Goal: Transaction & Acquisition: Subscribe to service/newsletter

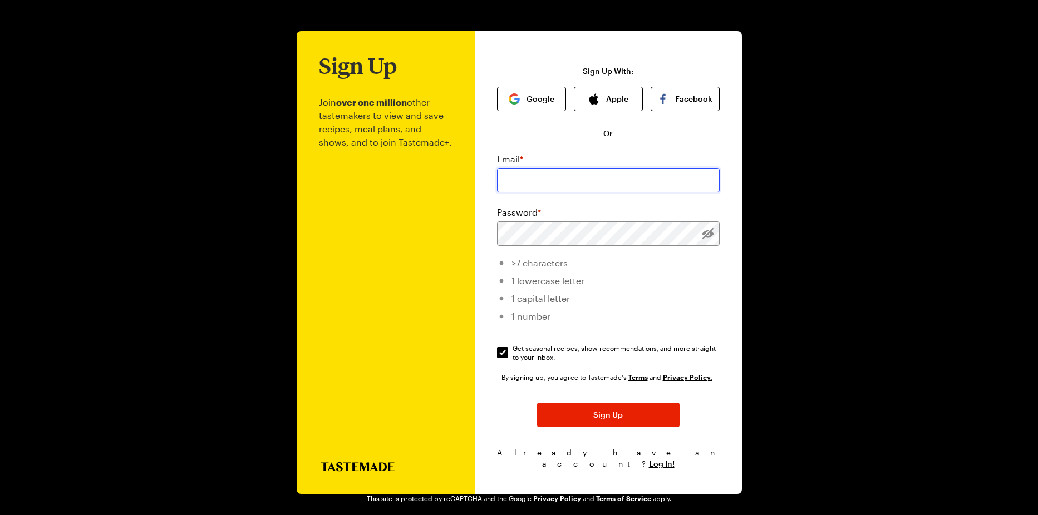
click at [513, 180] on input "email" at bounding box center [608, 180] width 223 height 24
type input "[PERSON_NAME][EMAIL_ADDRESS][DOMAIN_NAME]"
drag, startPoint x: 605, startPoint y: 185, endPoint x: 457, endPoint y: 188, distance: 148.0
click at [457, 188] on div "Sign Up Join over one million other tastemakers to view and save recipes, meal …" at bounding box center [519, 262] width 445 height 463
click at [508, 190] on input "email" at bounding box center [608, 180] width 223 height 24
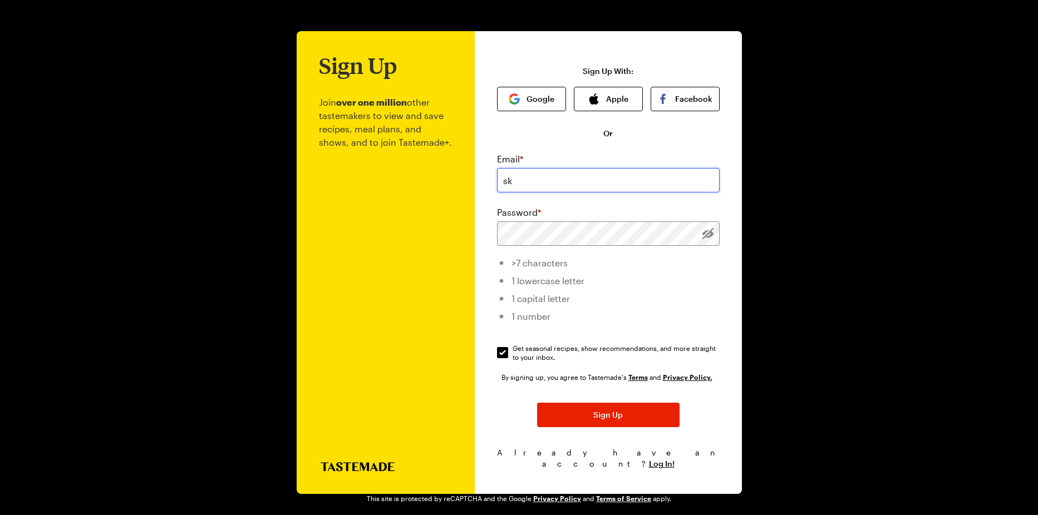
type input "[PERSON_NAME][EMAIL_ADDRESS][DOMAIN_NAME]"
click at [689, 236] on div at bounding box center [608, 233] width 223 height 24
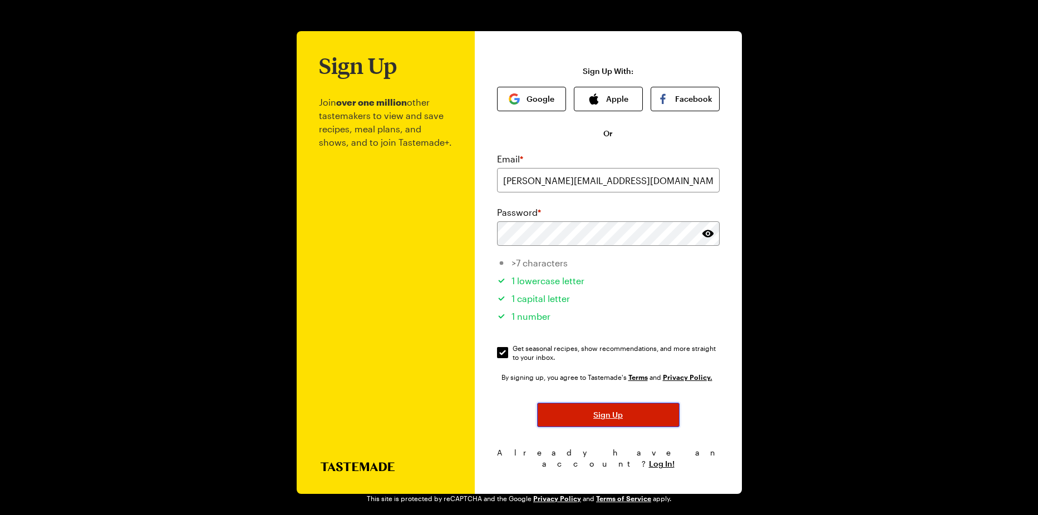
click at [629, 418] on button "Sign Up" at bounding box center [608, 415] width 142 height 24
click at [599, 418] on span "Sign Up" at bounding box center [607, 414] width 29 height 11
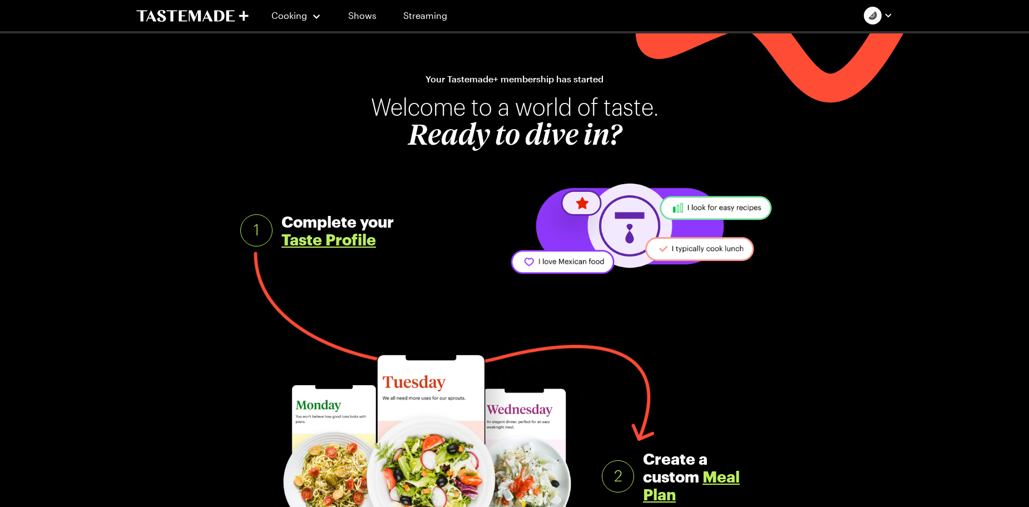
click at [349, 241] on link "Taste Profile" at bounding box center [328, 239] width 95 height 18
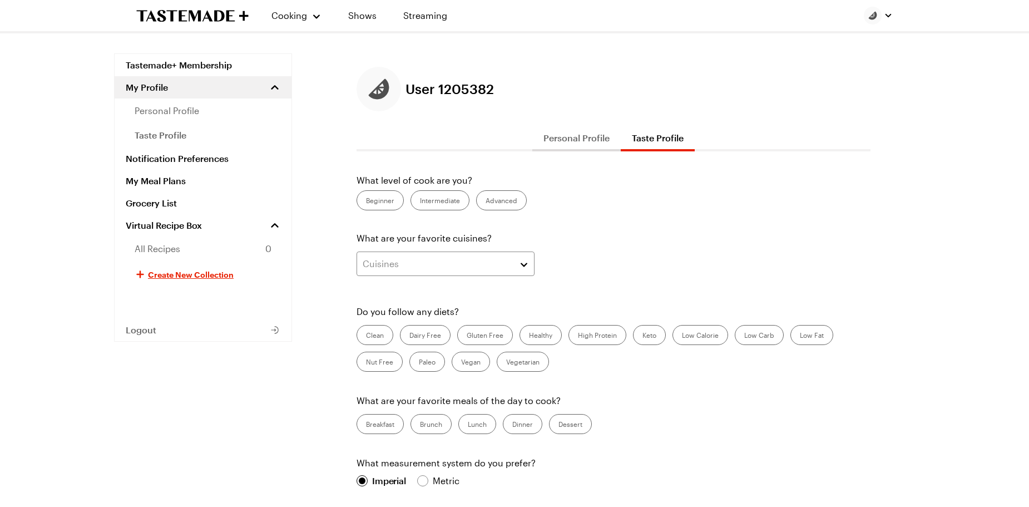
click at [429, 199] on label "Intermediate" at bounding box center [440, 200] width 59 height 20
click at [420, 201] on input "Intermediate" at bounding box center [420, 201] width 0 height 0
click at [526, 264] on button "Cuisines" at bounding box center [446, 263] width 178 height 24
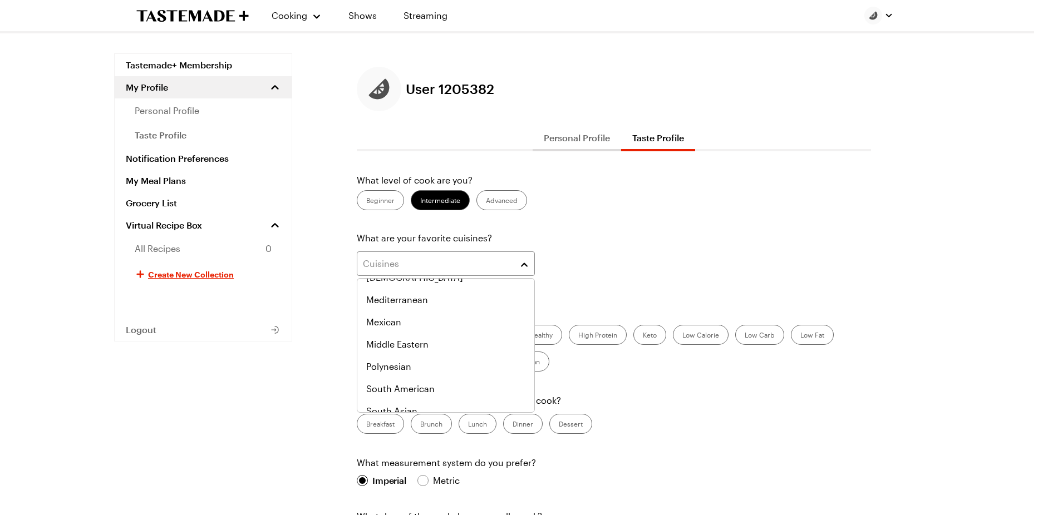
scroll to position [579, 0]
click at [403, 403] on div "Thai" at bounding box center [445, 400] width 159 height 13
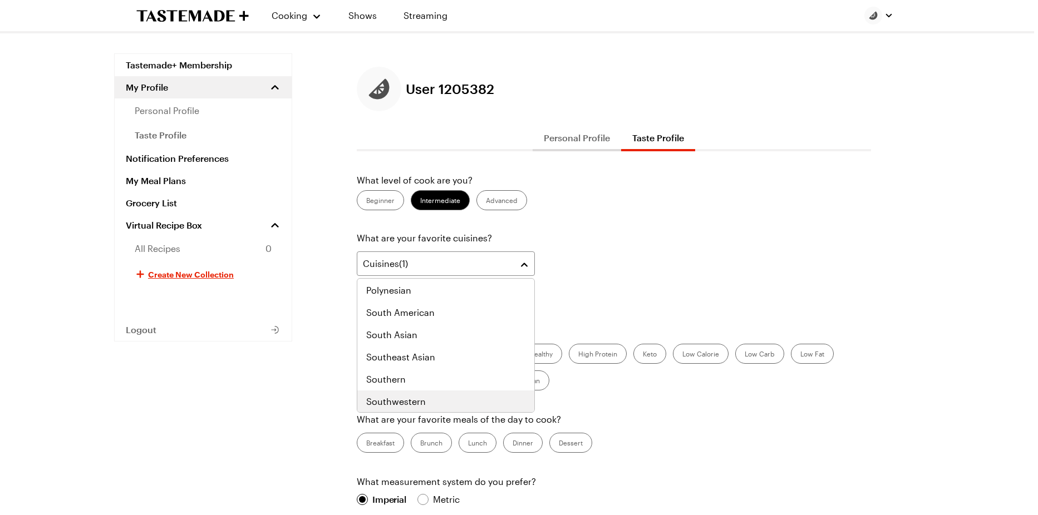
scroll to position [579, 0]
click at [401, 397] on span "Southwestern" at bounding box center [396, 400] width 60 height 13
click at [398, 309] on span "Polynesian" at bounding box center [388, 311] width 45 height 13
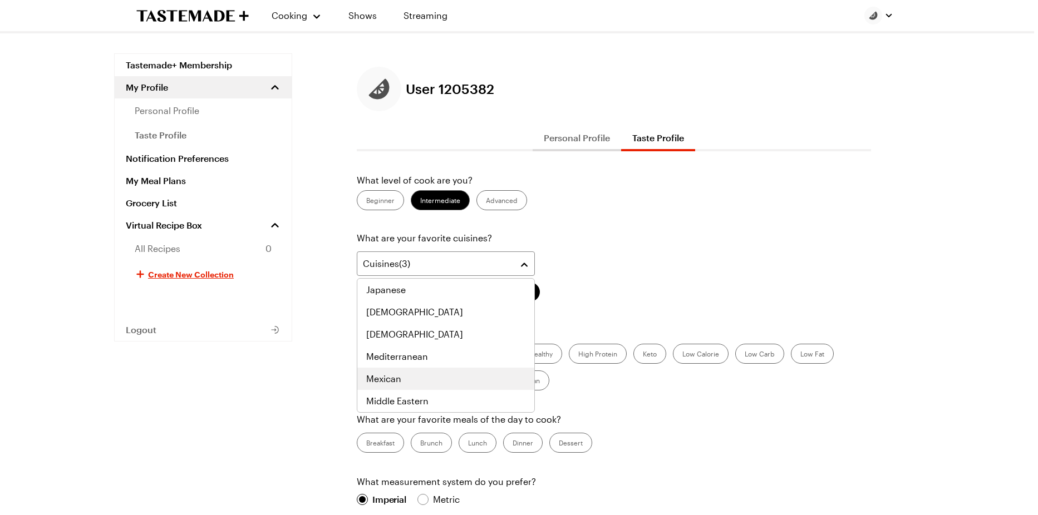
click at [383, 378] on span "Mexican" at bounding box center [383, 378] width 35 height 13
click at [389, 353] on span "Mediterranean" at bounding box center [397, 356] width 62 height 13
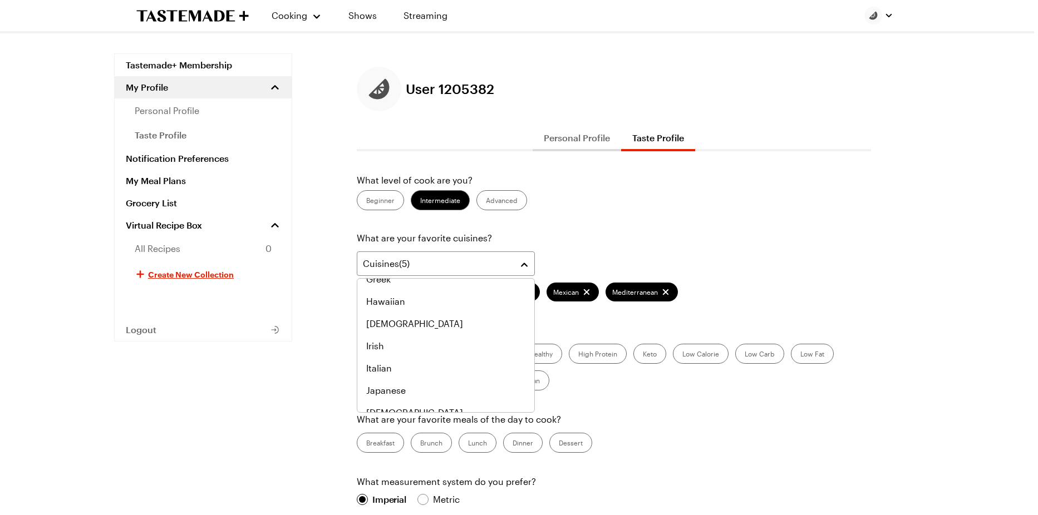
scroll to position [423, 0]
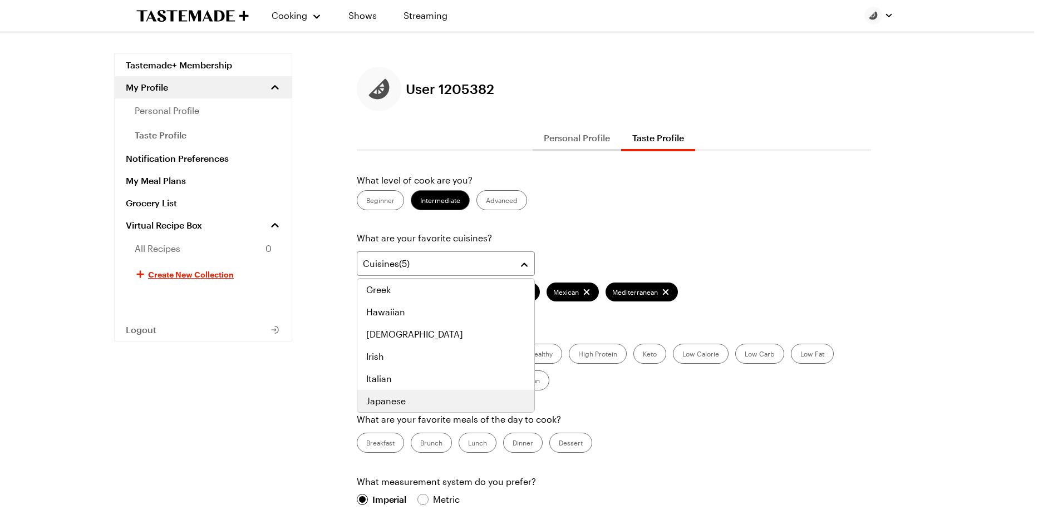
click at [384, 401] on span "Japanese" at bounding box center [385, 400] width 39 height 13
click at [379, 376] on span "Italian" at bounding box center [379, 378] width 26 height 13
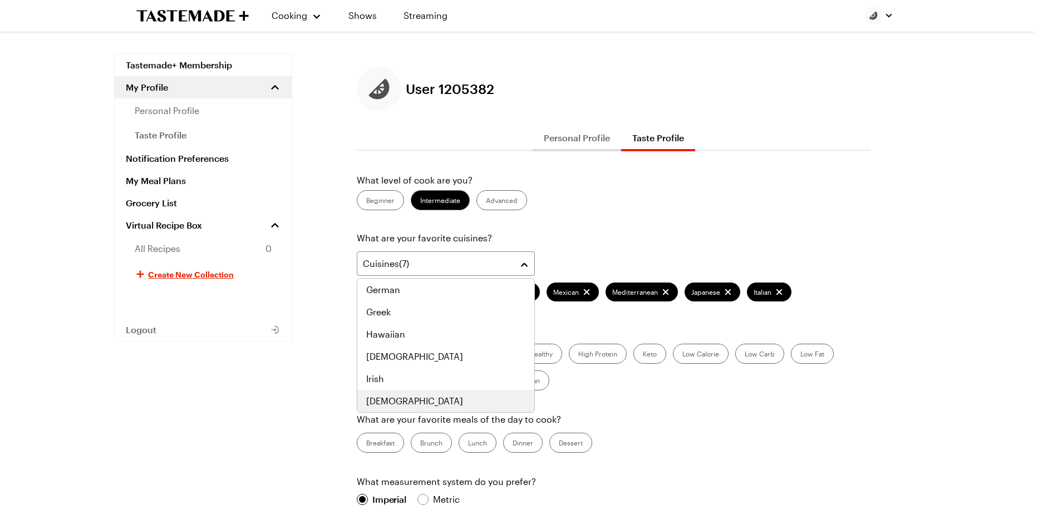
scroll to position [468, 0]
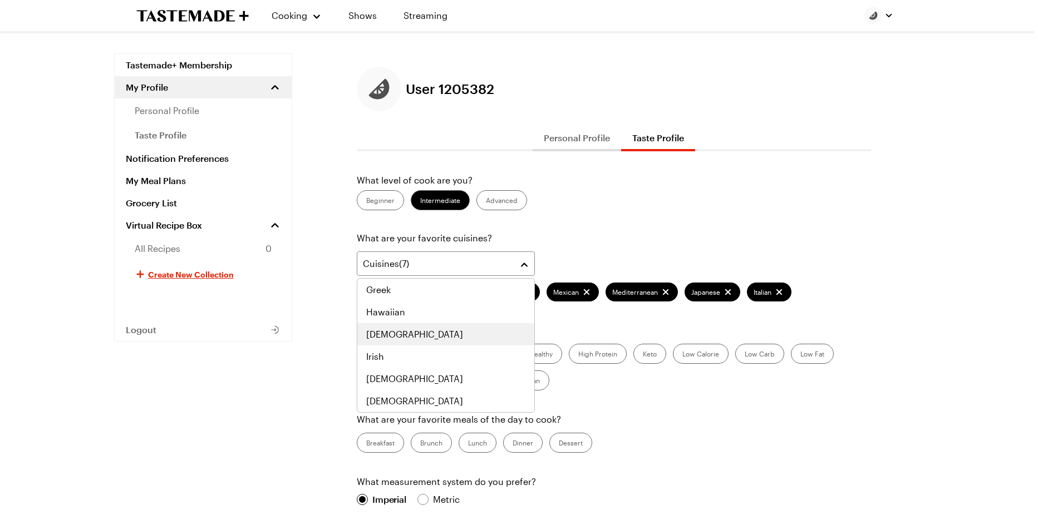
click at [378, 335] on span "[DEMOGRAPHIC_DATA]" at bounding box center [414, 334] width 97 height 13
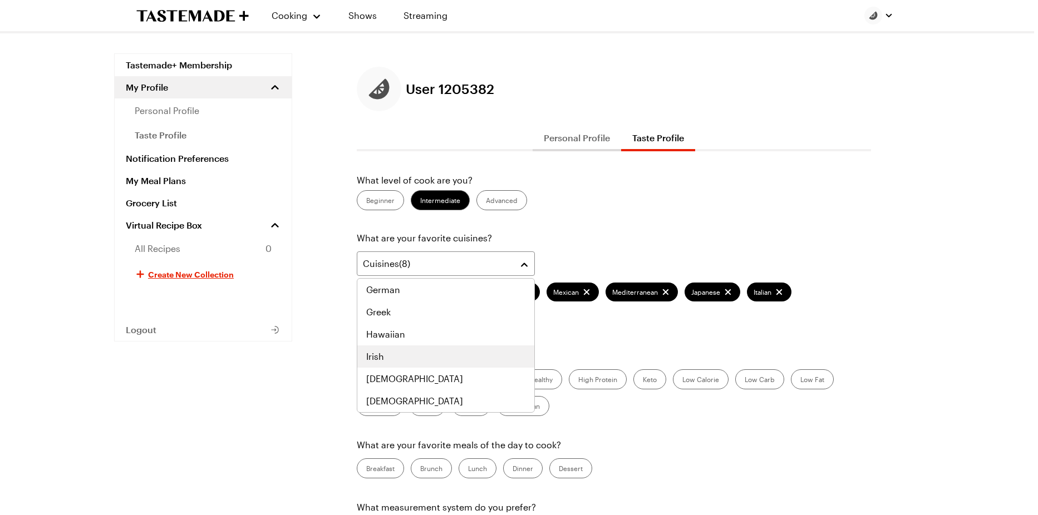
scroll to position [490, 0]
click at [383, 285] on span "Greek" at bounding box center [378, 289] width 24 height 13
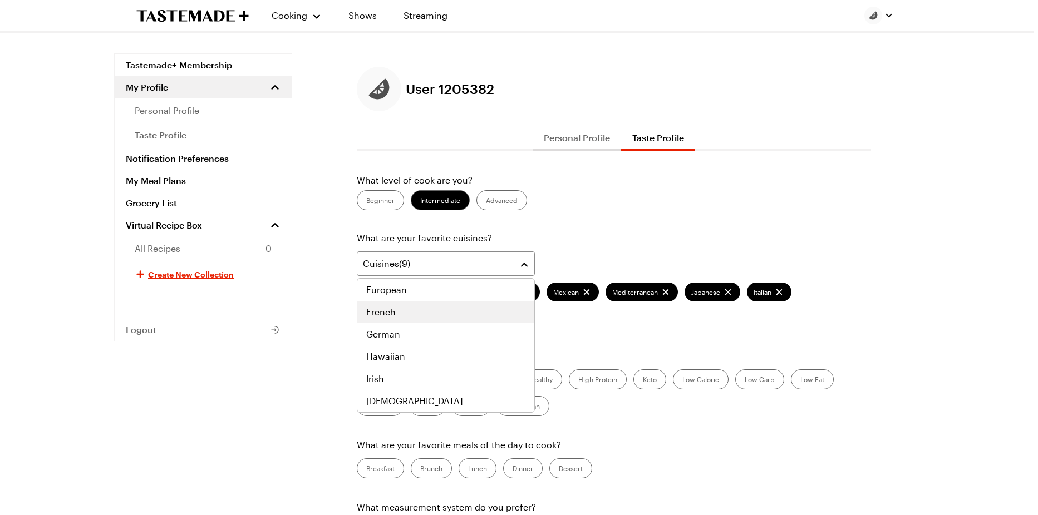
click at [378, 312] on span "French" at bounding box center [380, 311] width 29 height 13
click at [388, 398] on span "European" at bounding box center [386, 400] width 41 height 13
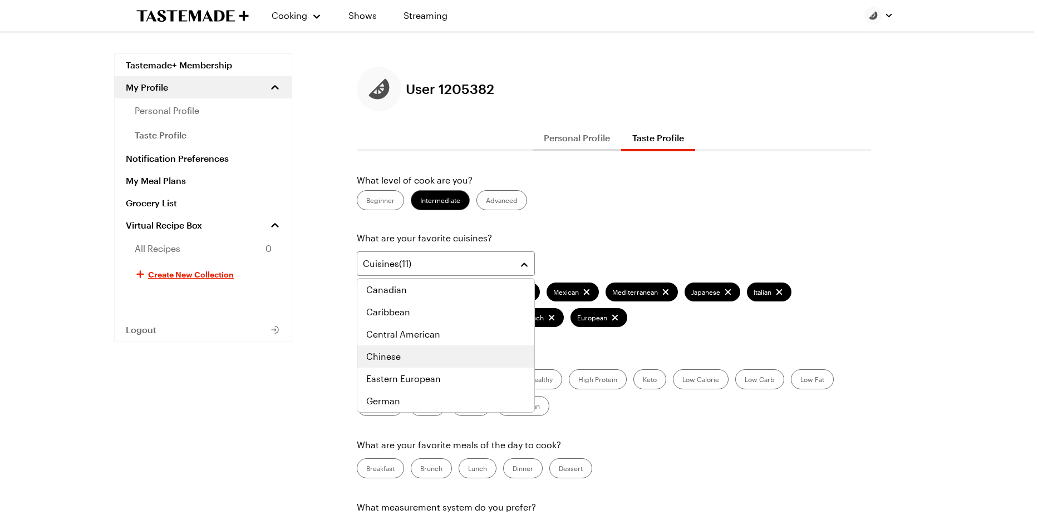
click at [387, 351] on span "Chinese" at bounding box center [383, 356] width 34 height 13
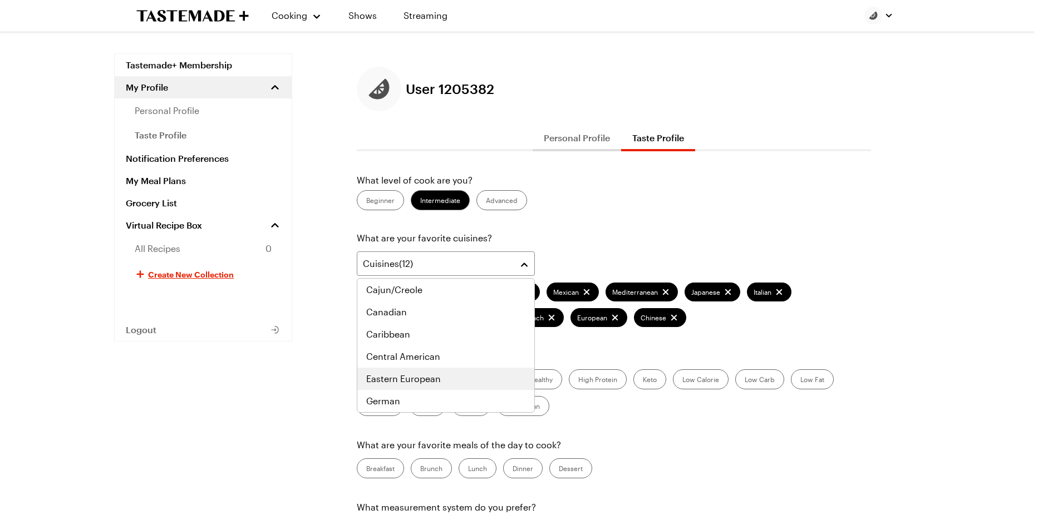
scroll to position [401, 0]
click at [420, 288] on div "Canadian" at bounding box center [445, 289] width 159 height 13
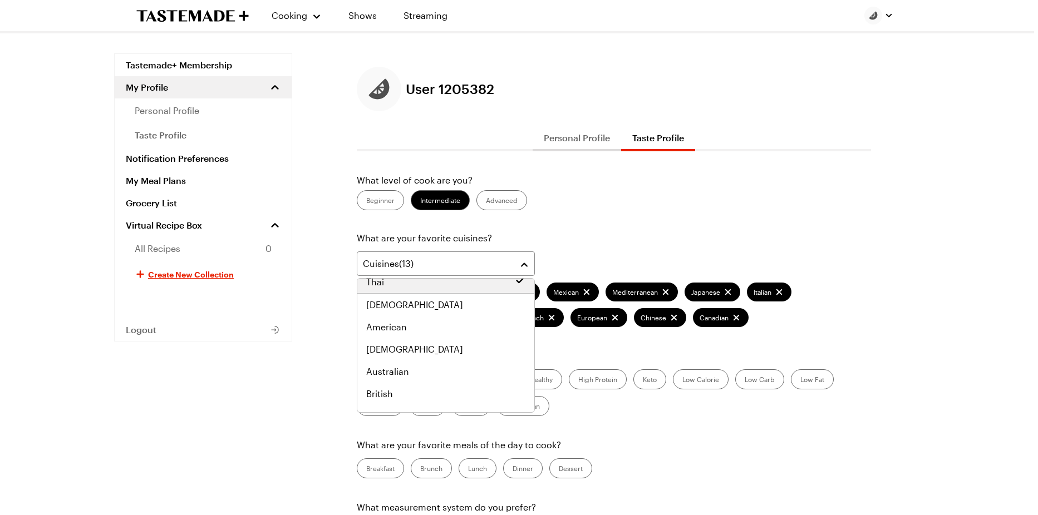
scroll to position [268, 0]
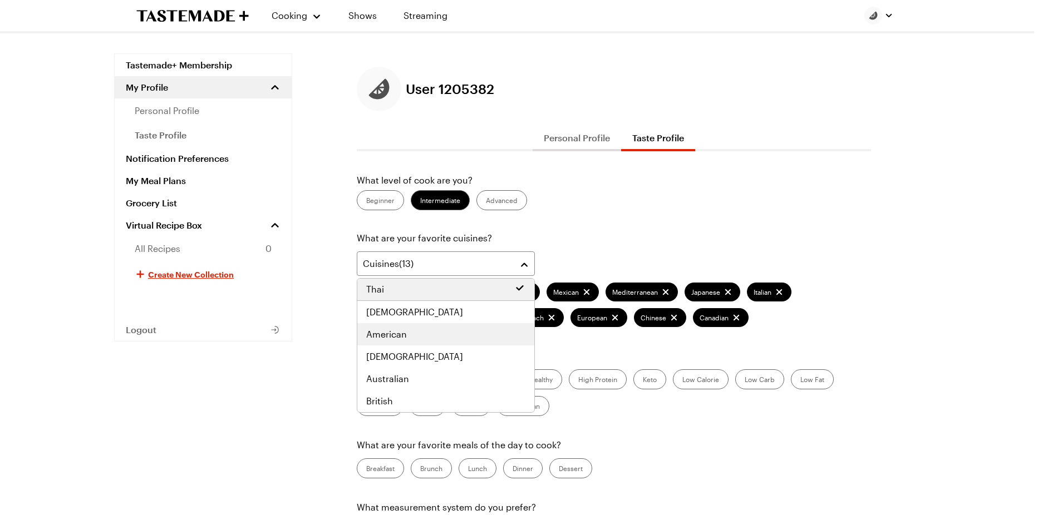
click at [372, 335] on span "American" at bounding box center [386, 334] width 41 height 13
click at [380, 333] on span "[DEMOGRAPHIC_DATA]" at bounding box center [414, 334] width 97 height 13
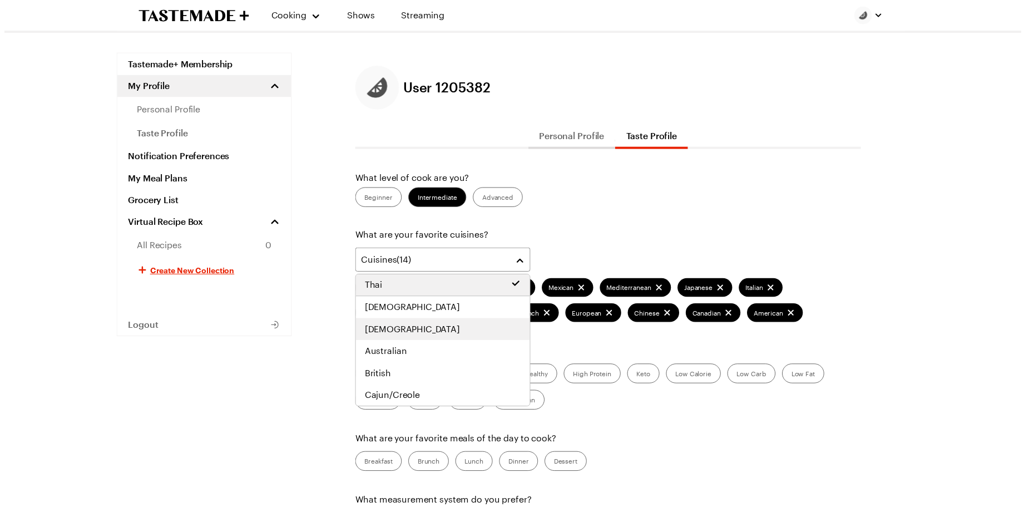
scroll to position [312, 0]
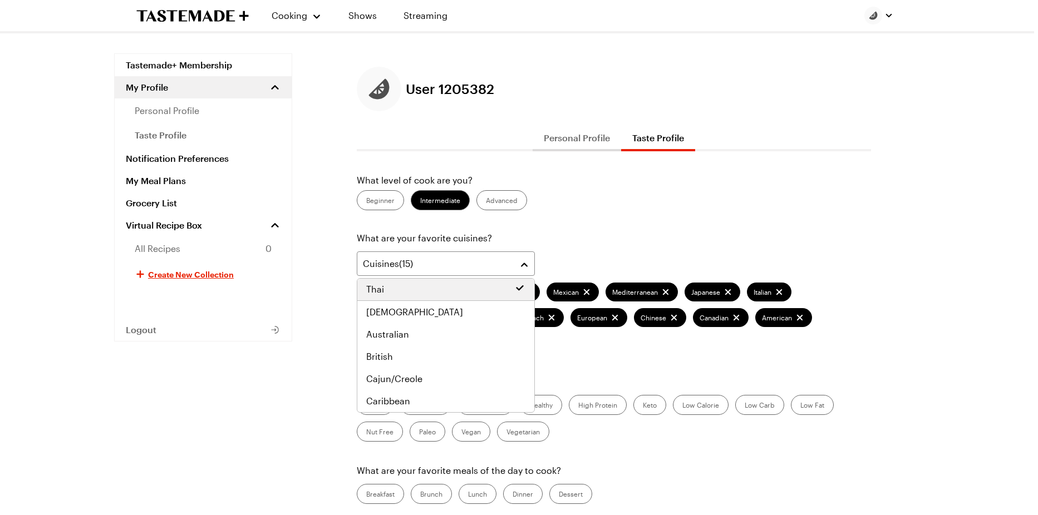
click at [660, 424] on div "What level of cook are you? Beginner Intermediate Advanced What are your favori…" at bounding box center [614, 474] width 514 height 600
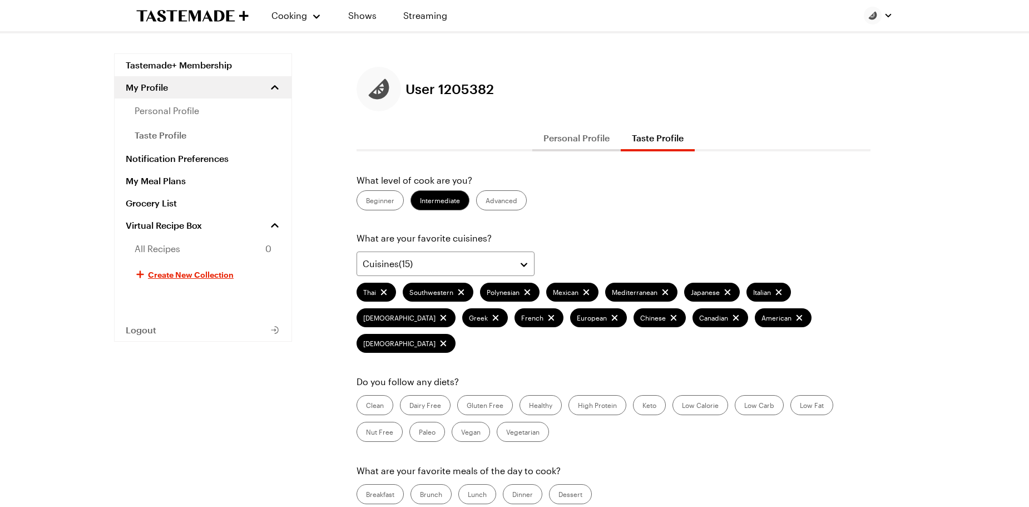
click at [649, 395] on label "Keto" at bounding box center [649, 405] width 33 height 20
click at [643, 406] on input "Keto" at bounding box center [643, 406] width 0 height 0
click at [598, 395] on label "High Protein" at bounding box center [598, 405] width 58 height 20
click at [578, 406] on Protein "High Protein" at bounding box center [578, 406] width 0 height 0
click at [758, 395] on label "Low Carb" at bounding box center [759, 405] width 49 height 20
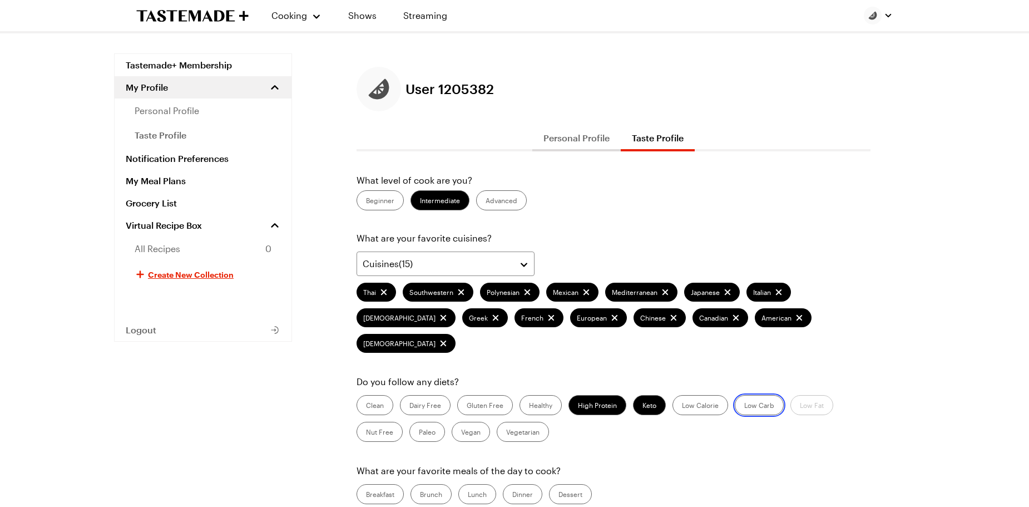
click at [744, 406] on Carb "Low Carb" at bounding box center [744, 406] width 0 height 0
click at [535, 395] on label "Healthy" at bounding box center [541, 405] width 42 height 20
click at [529, 406] on input "Healthy" at bounding box center [529, 406] width 0 height 0
click at [428, 422] on label "Paleo" at bounding box center [427, 432] width 36 height 20
click at [419, 433] on input "Paleo" at bounding box center [419, 433] width 0 height 0
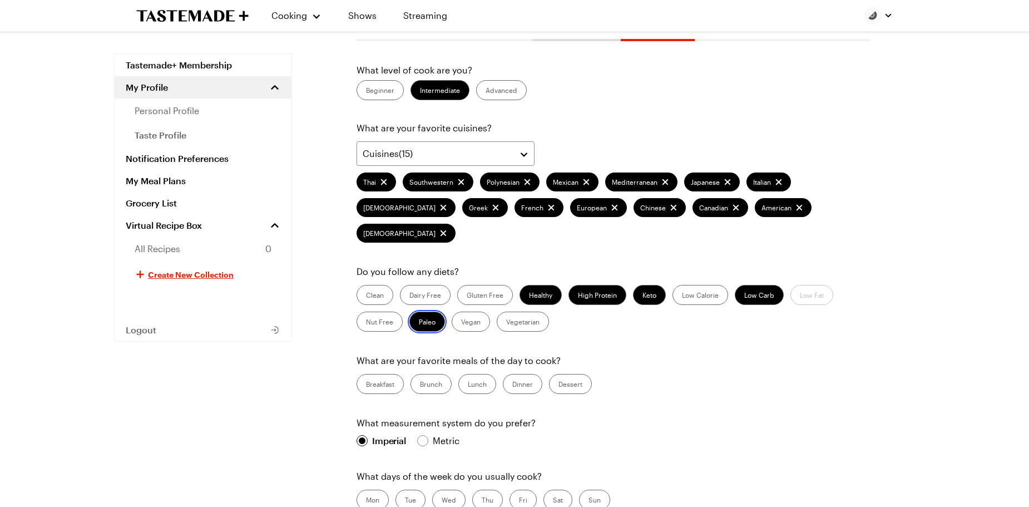
scroll to position [111, 0]
click at [532, 373] on label "Dinner" at bounding box center [522, 383] width 39 height 20
click at [512, 384] on input "Dinner" at bounding box center [512, 384] width 0 height 0
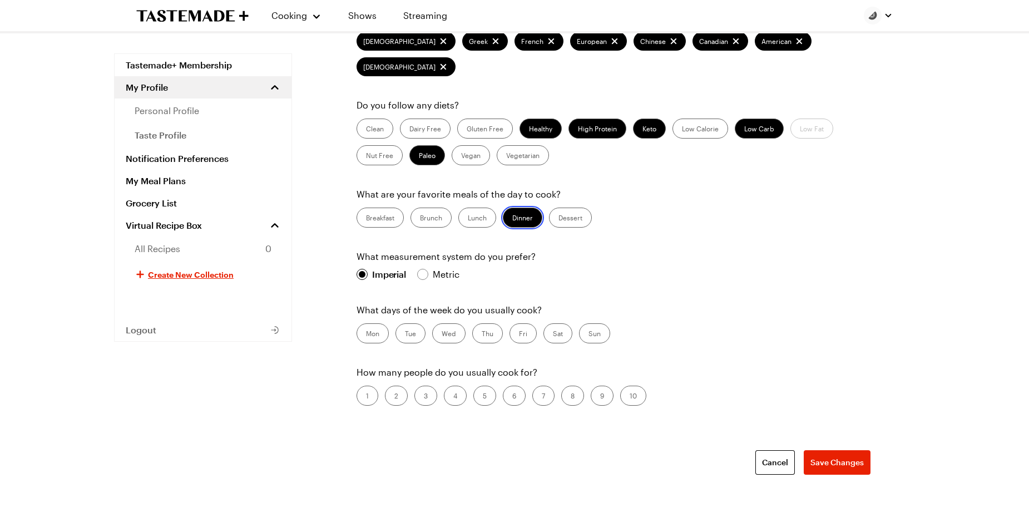
scroll to position [277, 0]
click at [375, 323] on label "Mon" at bounding box center [373, 333] width 32 height 20
click at [366, 334] on input "Mon" at bounding box center [366, 334] width 0 height 0
click at [453, 323] on label "Wed" at bounding box center [448, 333] width 33 height 20
click at [442, 334] on input "Wed" at bounding box center [442, 334] width 0 height 0
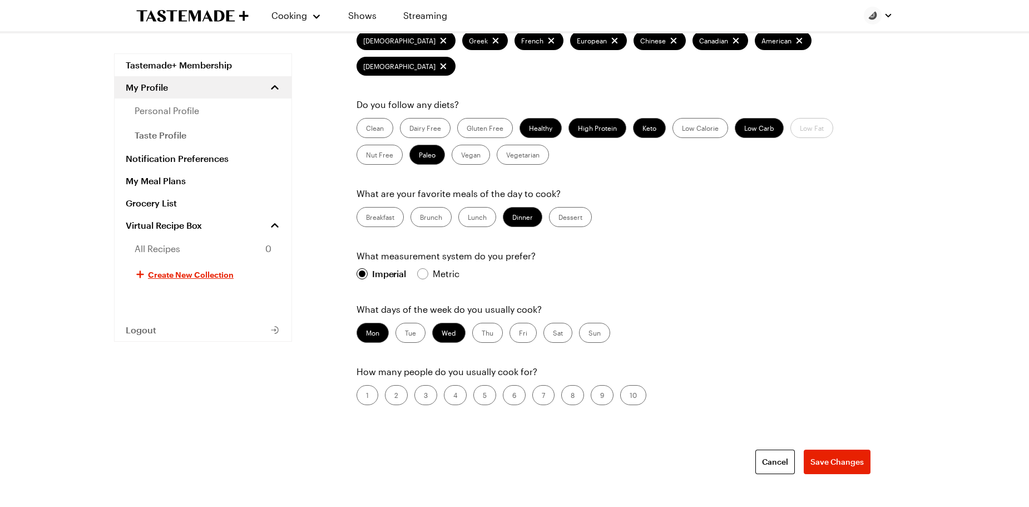
click at [596, 323] on label "Sun" at bounding box center [594, 333] width 31 height 20
click at [589, 334] on input "Sun" at bounding box center [589, 334] width 0 height 0
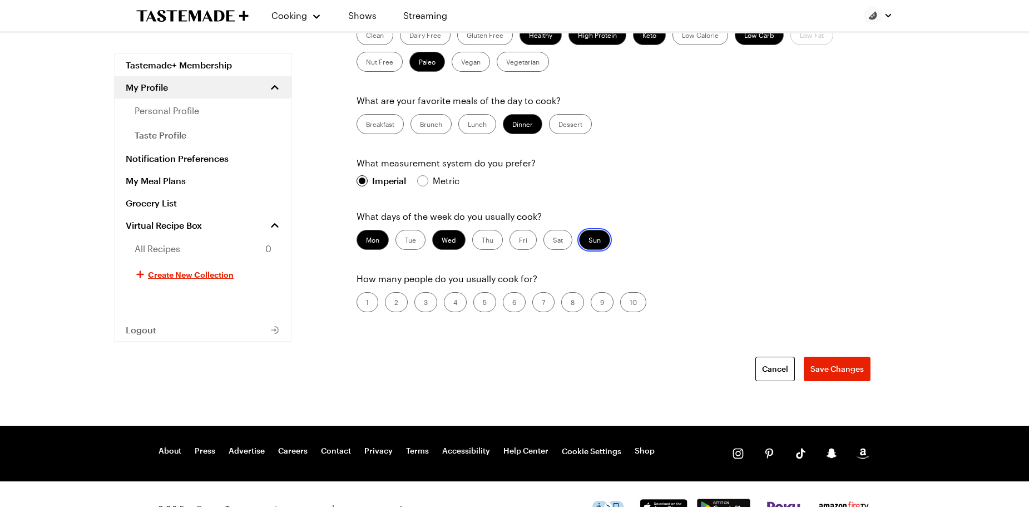
scroll to position [373, 0]
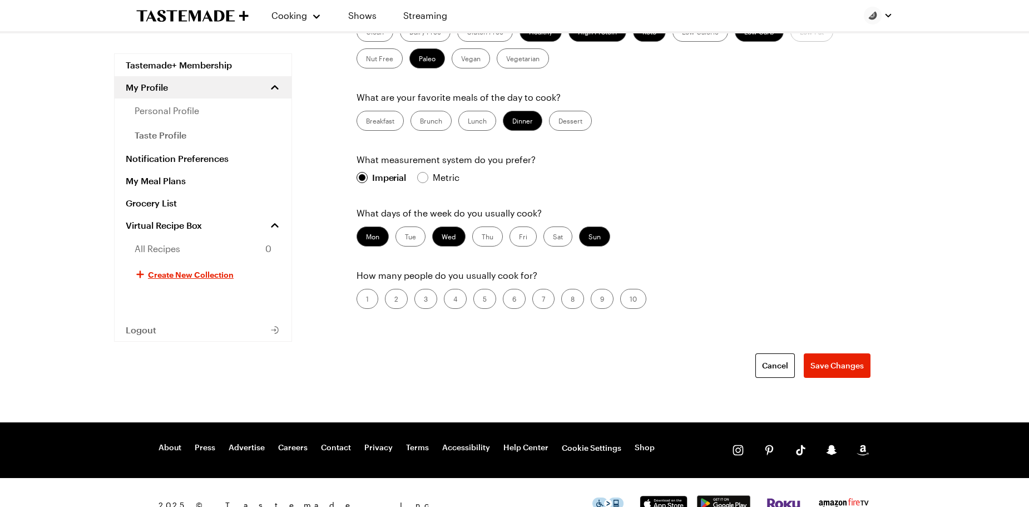
click at [455, 289] on label "4" at bounding box center [455, 299] width 23 height 20
click at [453, 300] on input "4" at bounding box center [453, 300] width 0 height 0
click at [822, 360] on span "Save Changes" at bounding box center [837, 365] width 53 height 11
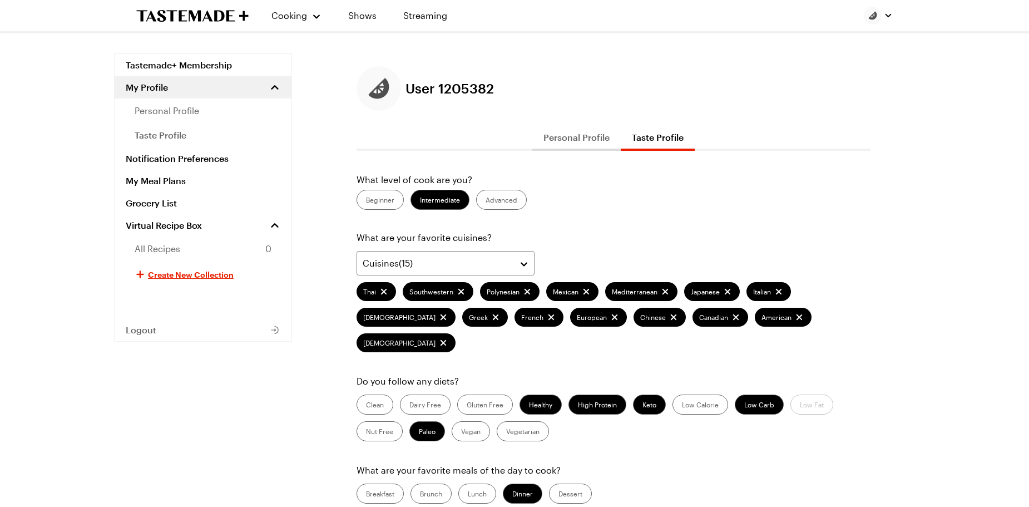
scroll to position [0, 0]
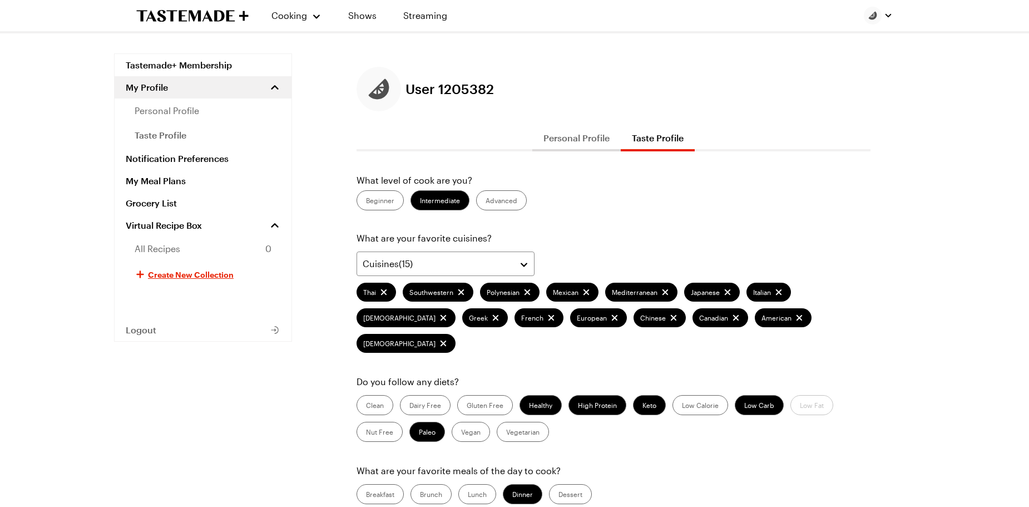
click at [676, 138] on button "Taste Profile" at bounding box center [658, 138] width 74 height 27
click at [582, 139] on button "Personal Profile" at bounding box center [576, 138] width 88 height 27
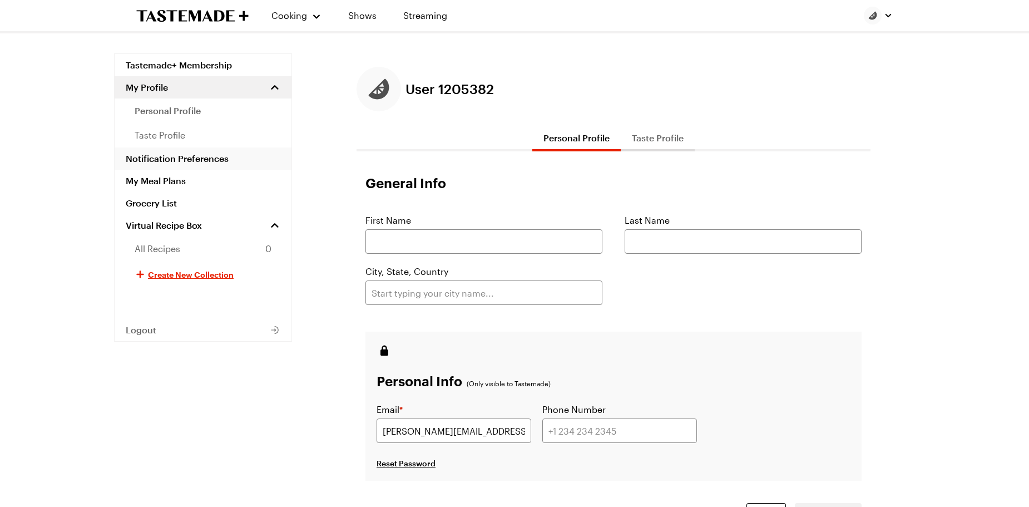
click at [178, 159] on link "Notification Preferences" at bounding box center [203, 158] width 177 height 22
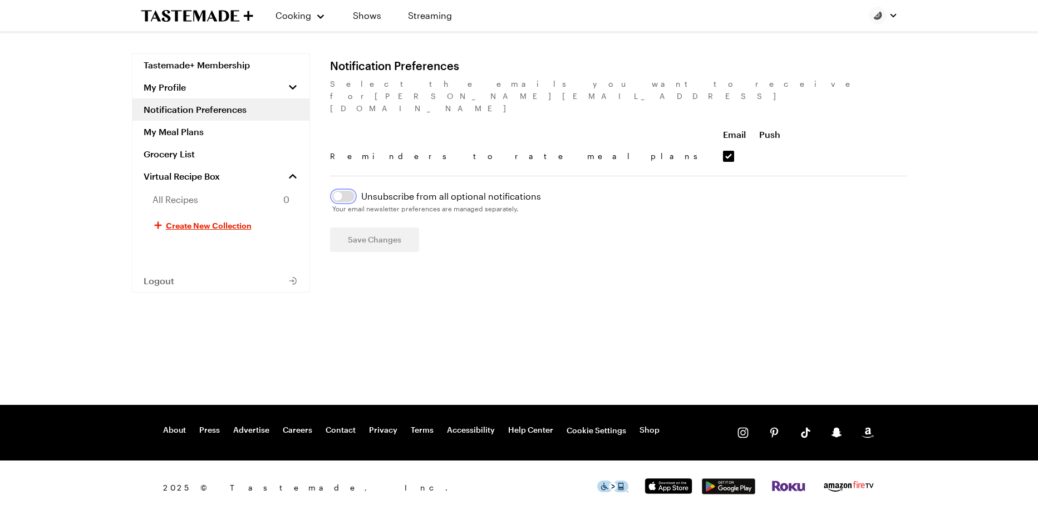
click at [338, 191] on button "button" at bounding box center [343, 196] width 22 height 11
checkbox input "false"
click at [373, 234] on span "Save Changes" at bounding box center [374, 239] width 53 height 11
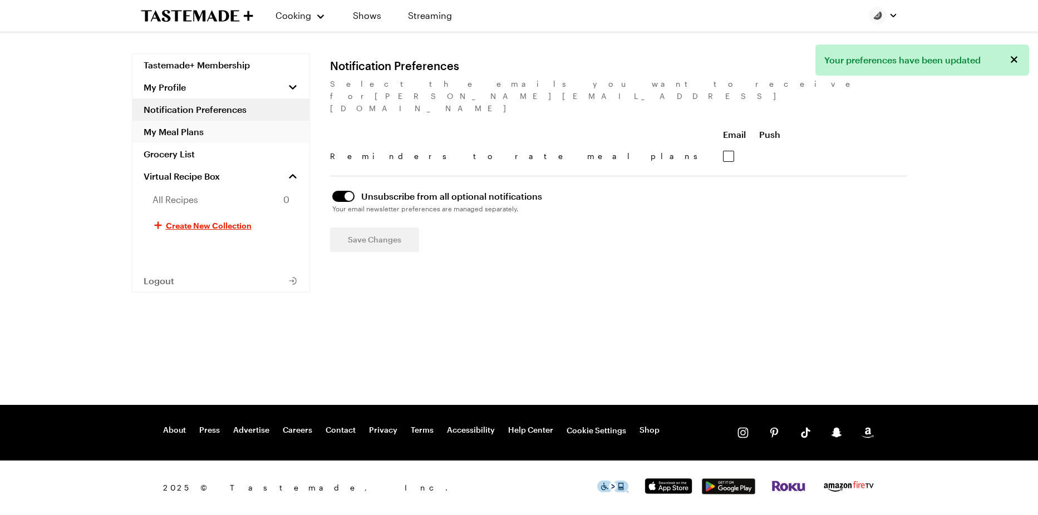
click at [177, 130] on link "My Meal Plans" at bounding box center [220, 132] width 177 height 22
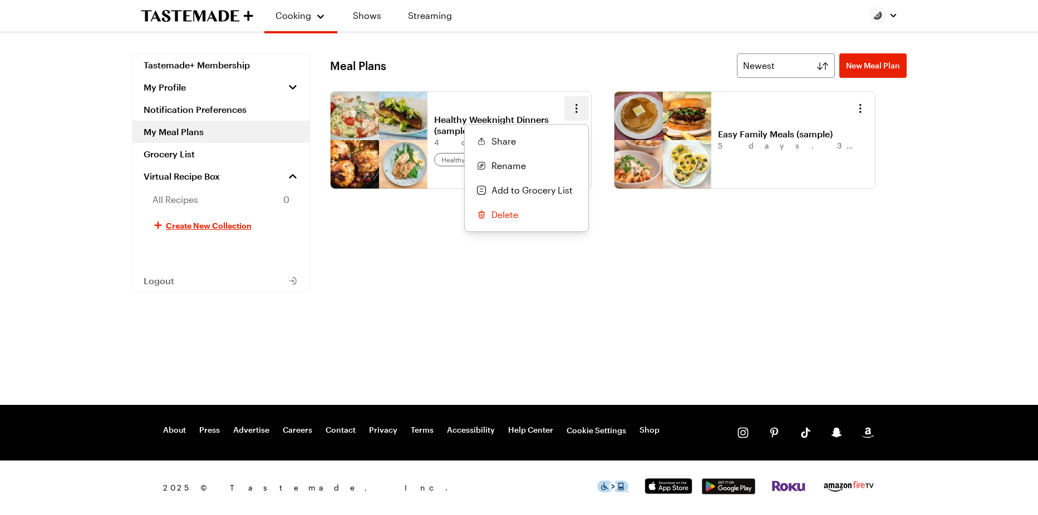
click at [576, 108] on icon "button" at bounding box center [576, 108] width 2 height 9
click at [361, 14] on link "Shows" at bounding box center [367, 15] width 51 height 31
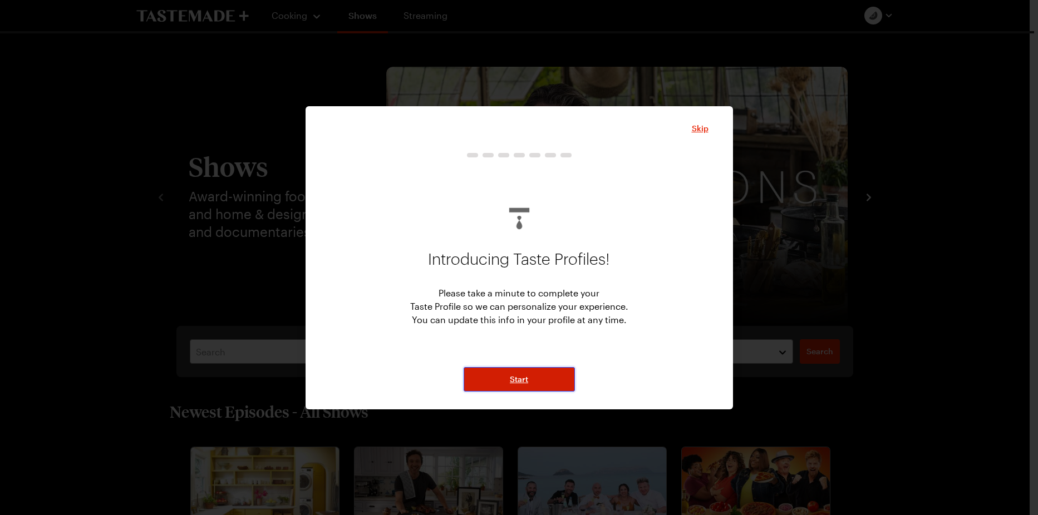
click at [522, 379] on span "Start" at bounding box center [519, 379] width 18 height 11
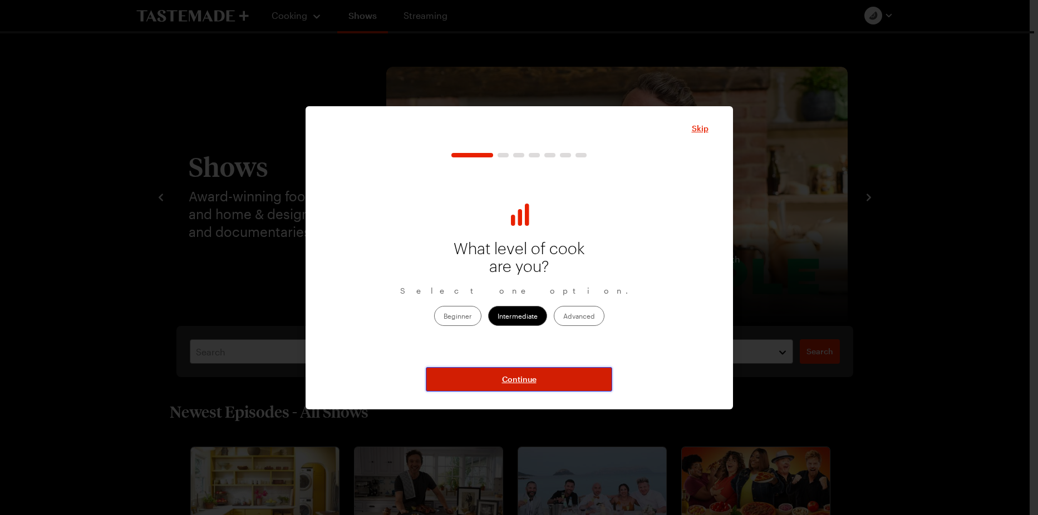
click at [522, 379] on span "Continue" at bounding box center [519, 379] width 34 height 11
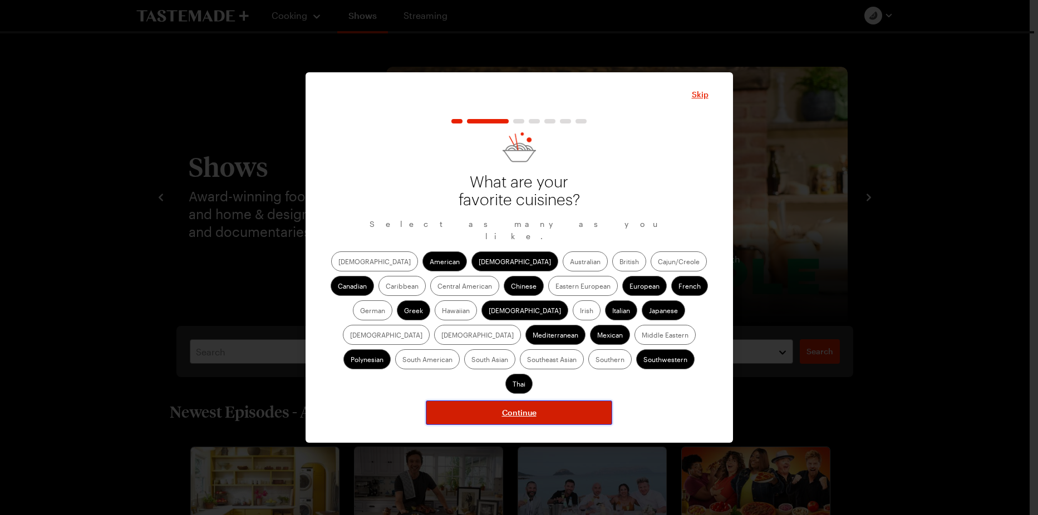
click at [525, 407] on span "Continue" at bounding box center [519, 412] width 34 height 11
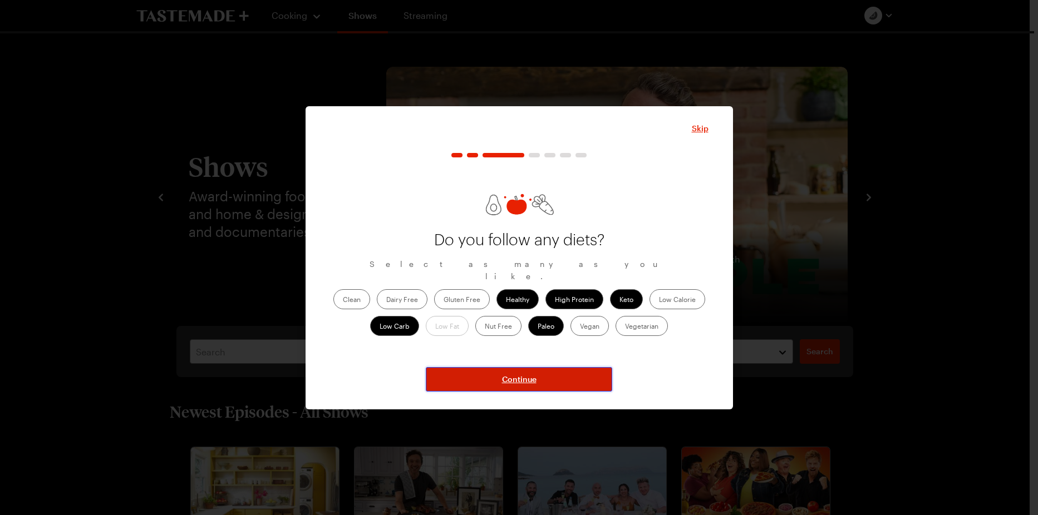
click at [522, 379] on span "Continue" at bounding box center [519, 379] width 34 height 11
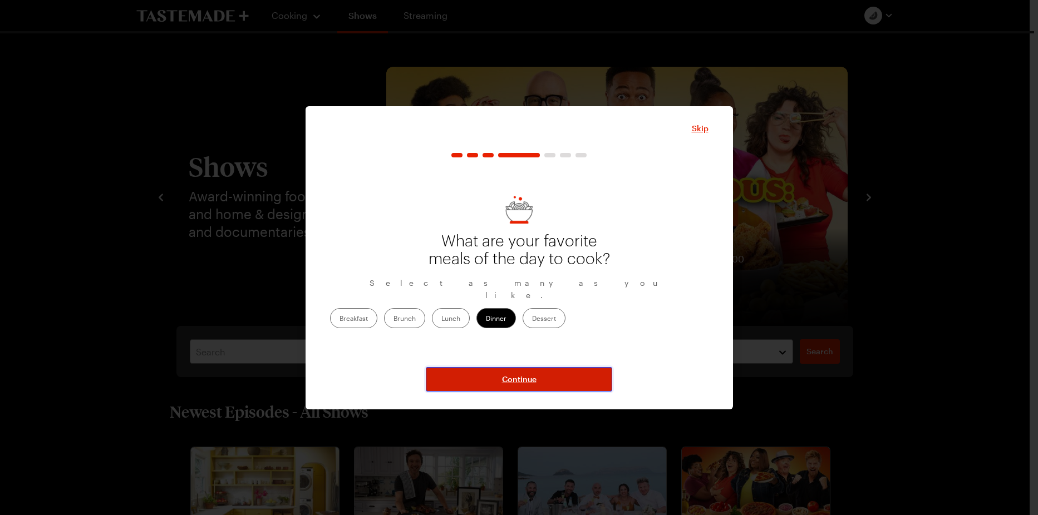
click at [522, 377] on span "Continue" at bounding box center [519, 379] width 34 height 11
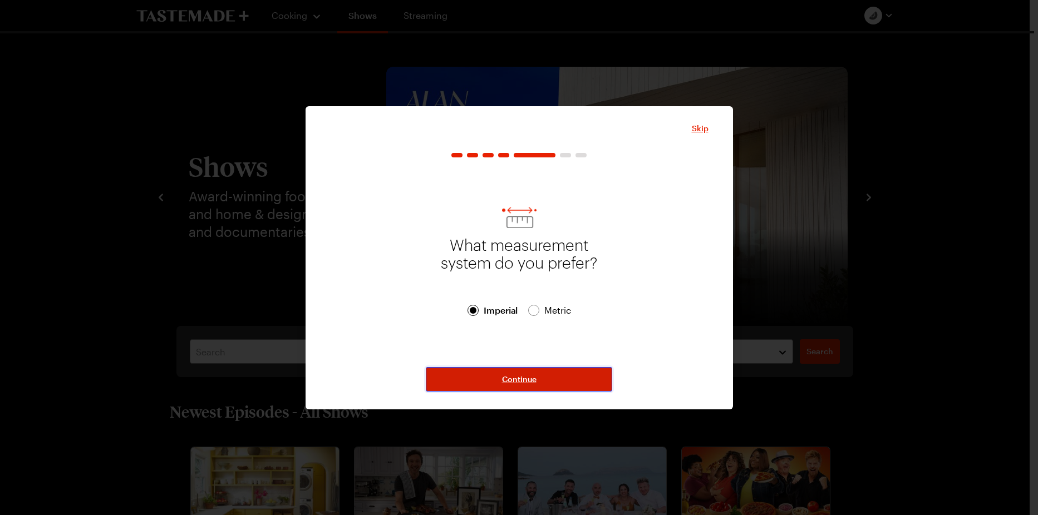
click at [522, 377] on span "Continue" at bounding box center [519, 379] width 34 height 11
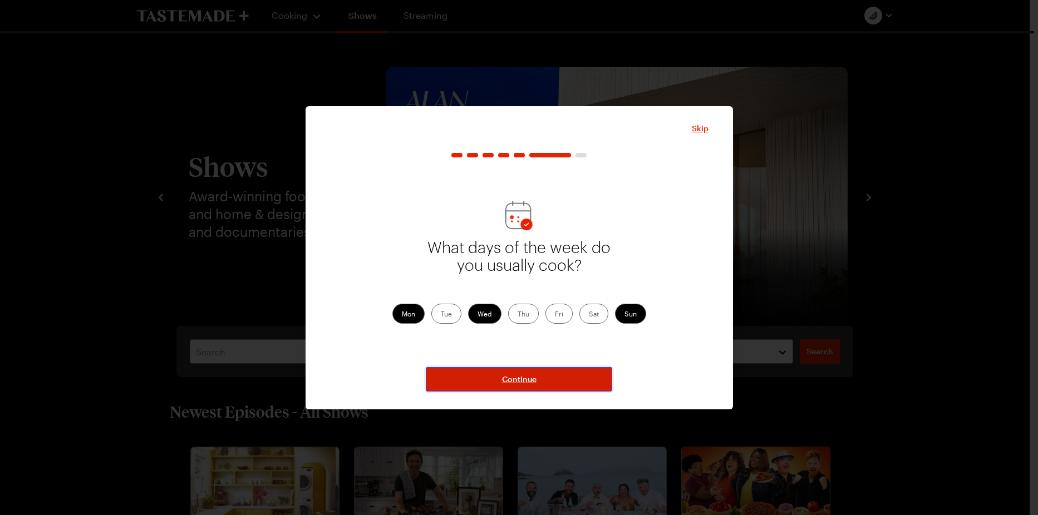
click at [522, 377] on span "Continue" at bounding box center [519, 379] width 34 height 11
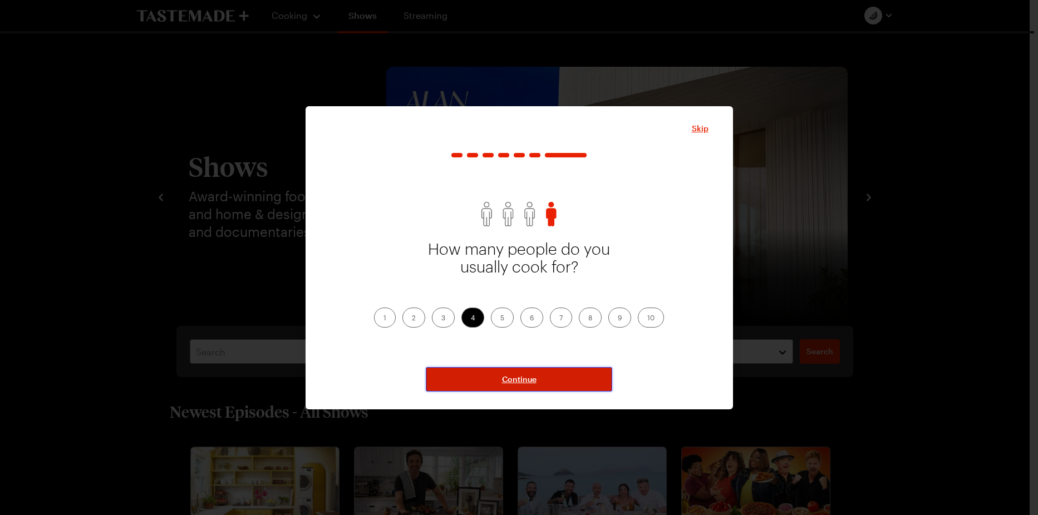
click at [522, 377] on span "Continue" at bounding box center [519, 379] width 34 height 11
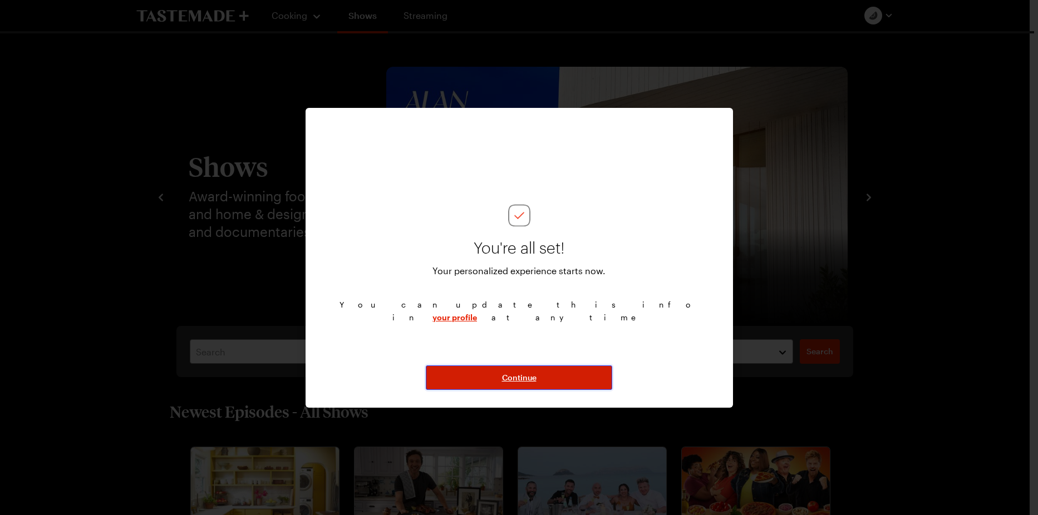
click at [522, 377] on span "Continue" at bounding box center [519, 377] width 34 height 11
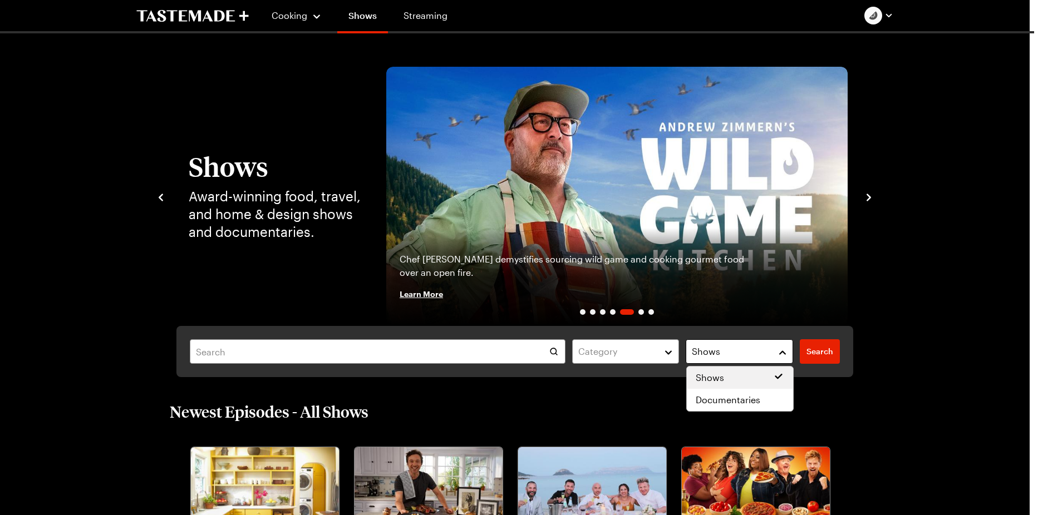
click at [784, 354] on button "Shows" at bounding box center [738, 351] width 107 height 24
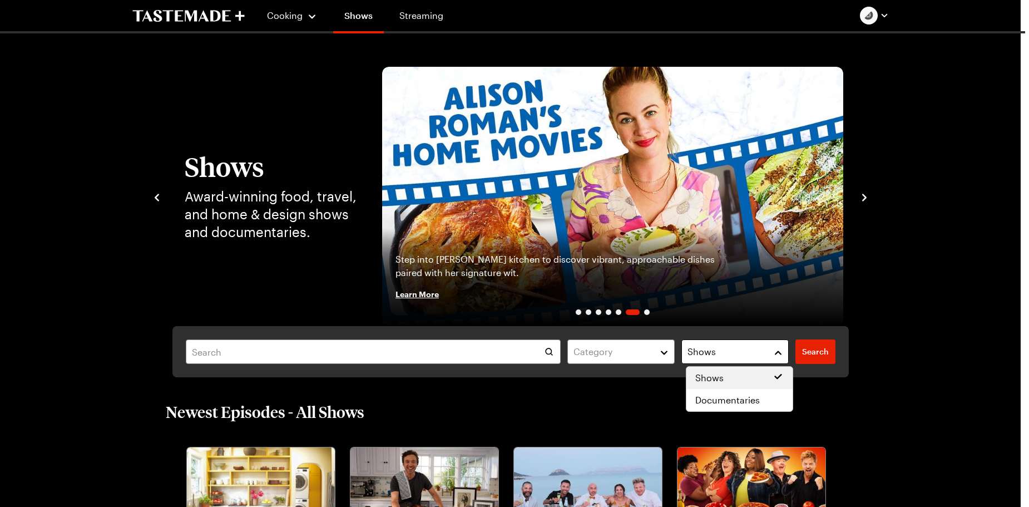
click at [784, 354] on button "Shows" at bounding box center [734, 351] width 107 height 24
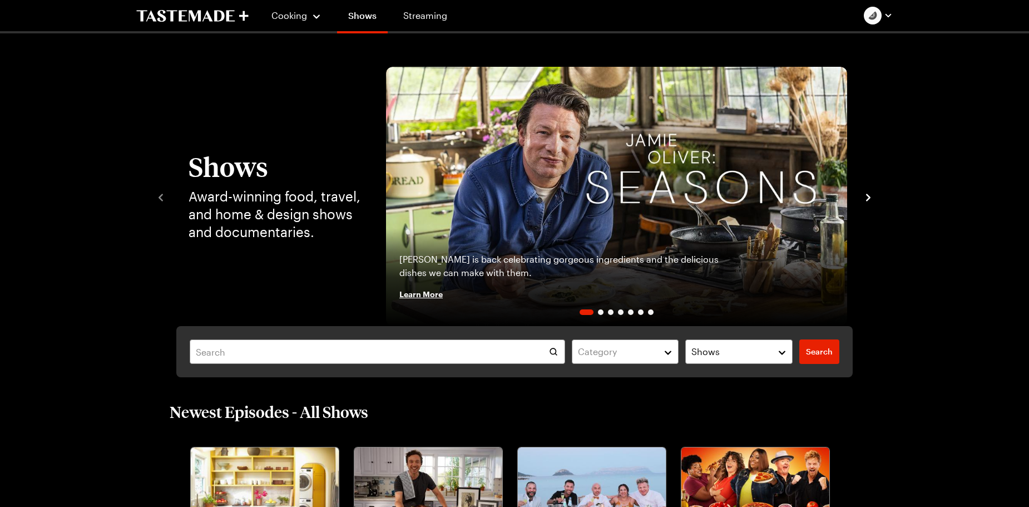
click at [868, 196] on icon "navigate to next item" at bounding box center [868, 197] width 4 height 7
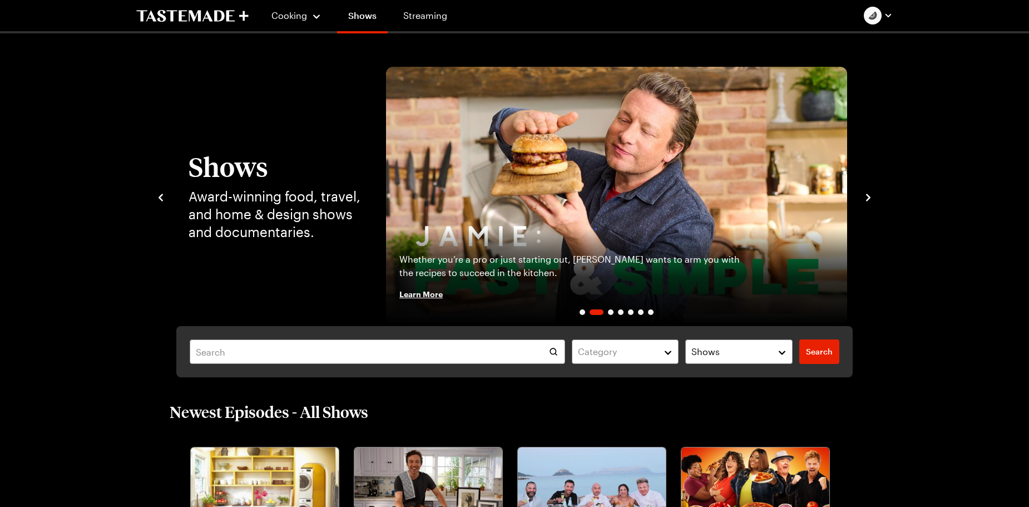
click at [868, 196] on icon "navigate to next item" at bounding box center [868, 197] width 4 height 7
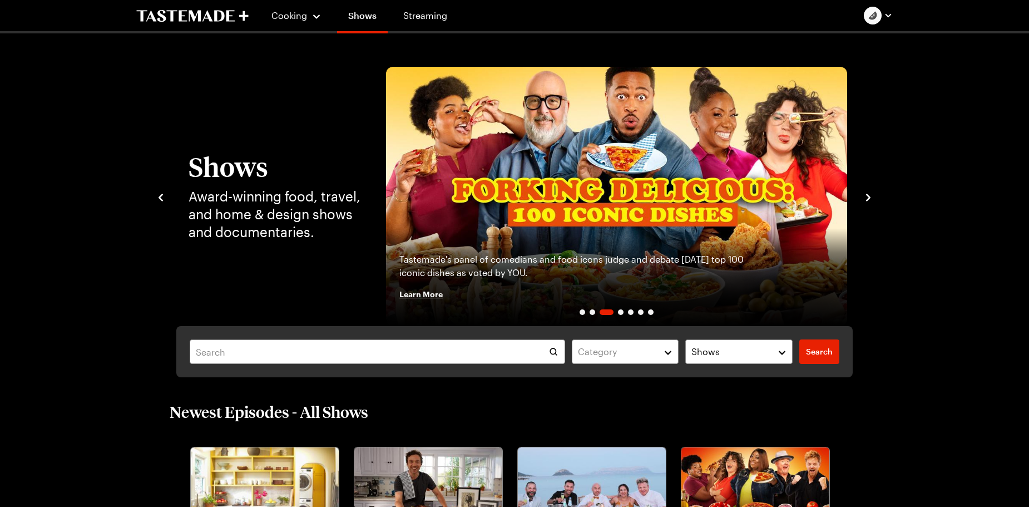
click at [868, 196] on icon "navigate to next item" at bounding box center [868, 197] width 4 height 7
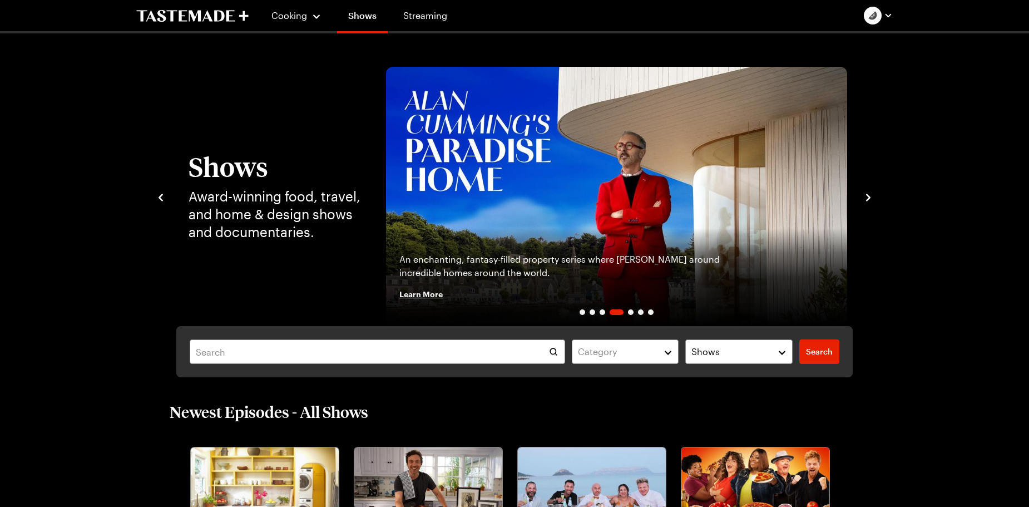
click at [868, 196] on icon "navigate to next item" at bounding box center [868, 197] width 4 height 7
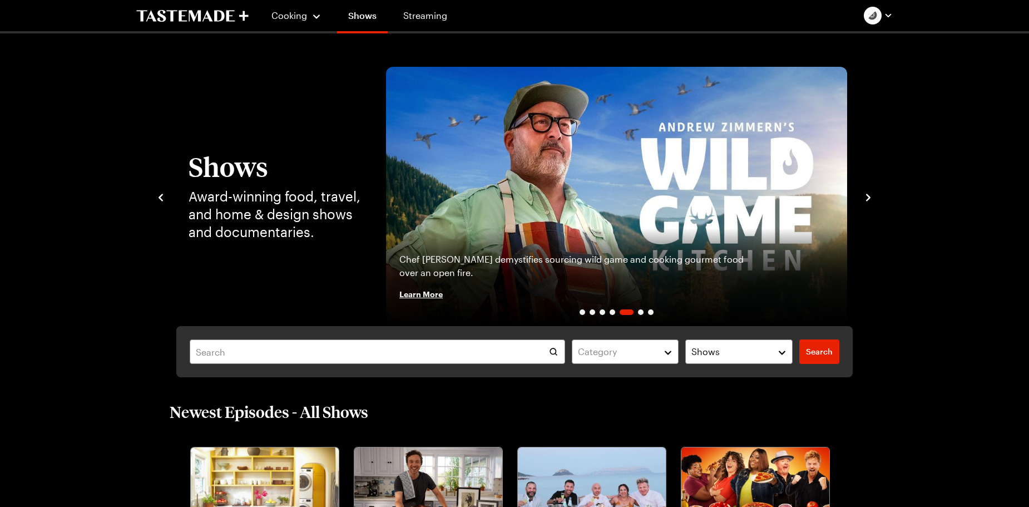
click at [868, 196] on icon "navigate to next item" at bounding box center [868, 197] width 4 height 7
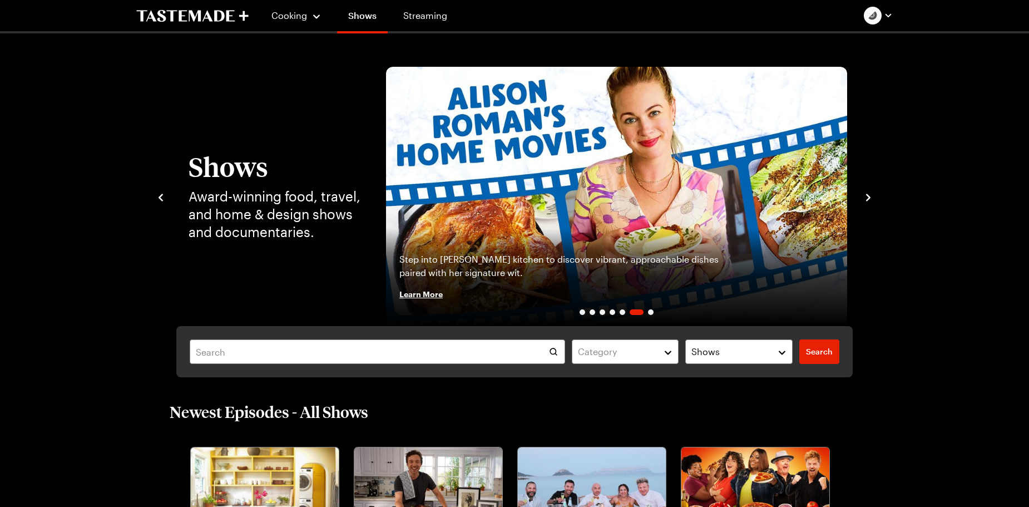
click at [868, 196] on icon "navigate to next item" at bounding box center [868, 197] width 4 height 7
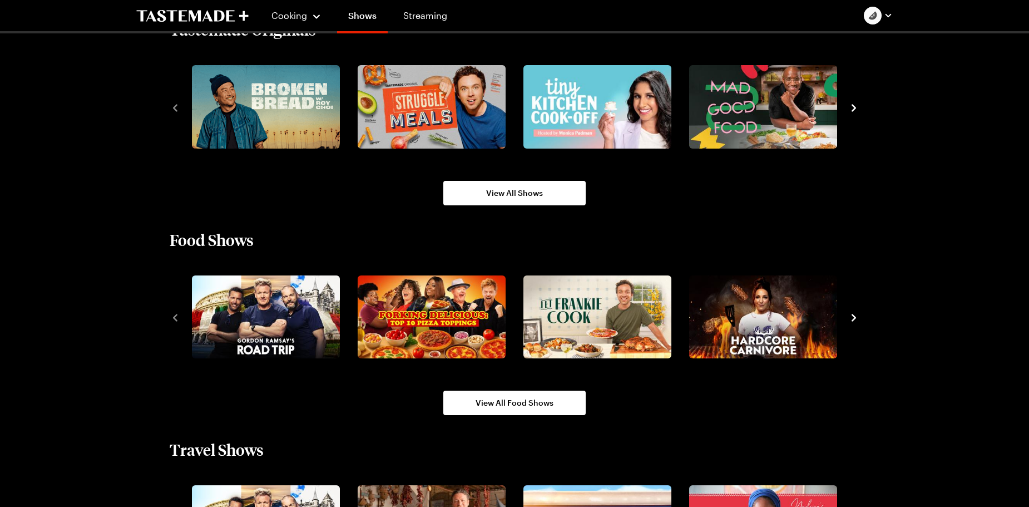
scroll to position [833, 0]
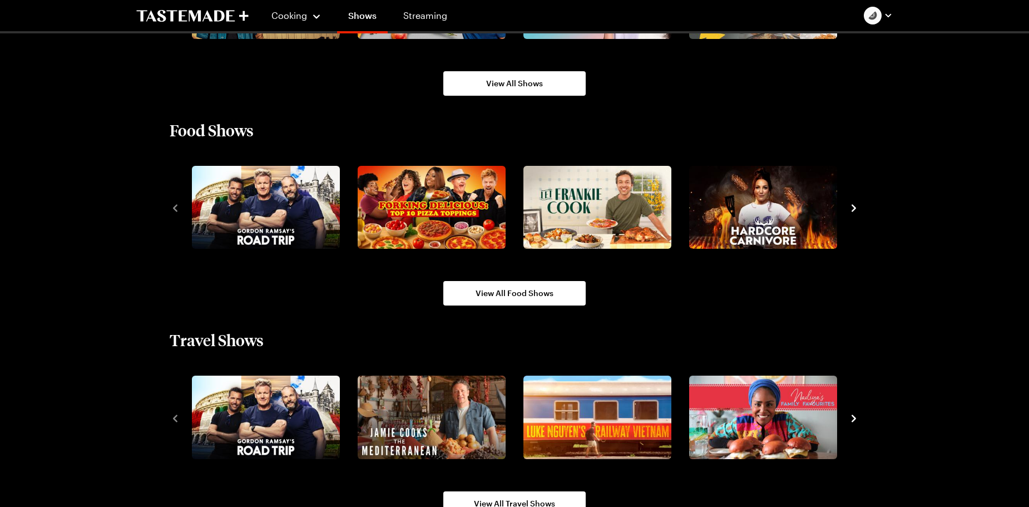
click at [854, 208] on icon "navigate to next item" at bounding box center [853, 207] width 11 height 11
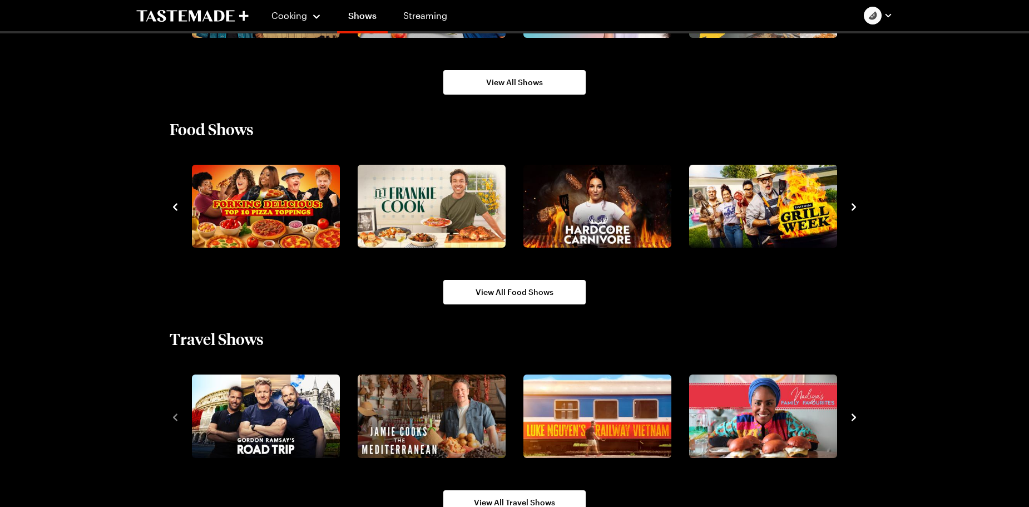
scroll to position [944, 0]
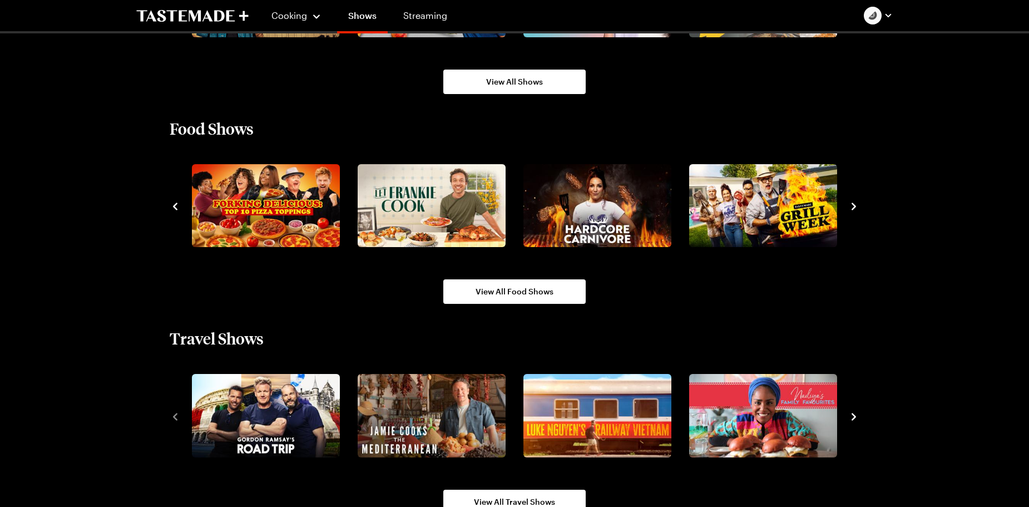
click at [854, 208] on icon "navigate to next item" at bounding box center [854, 206] width 4 height 7
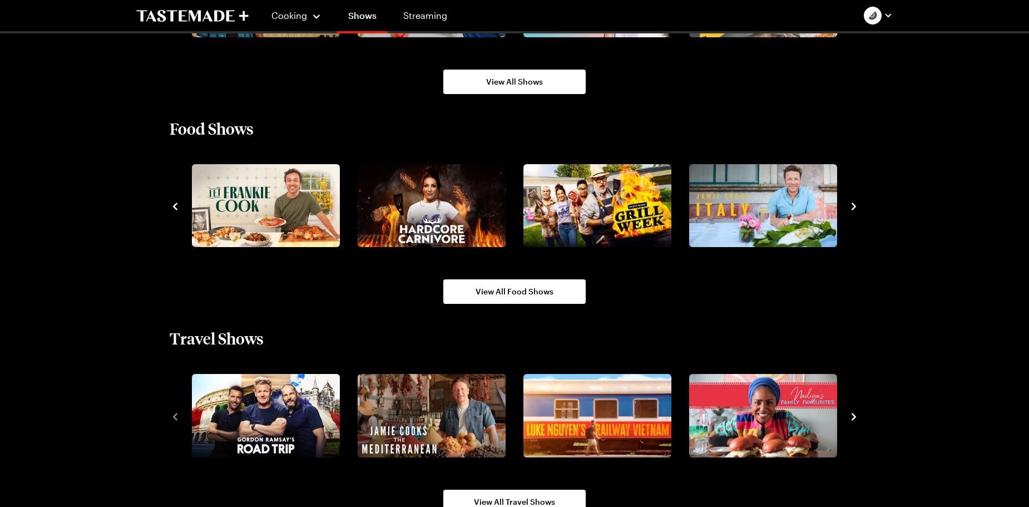
click at [854, 208] on icon "navigate to next item" at bounding box center [854, 206] width 4 height 7
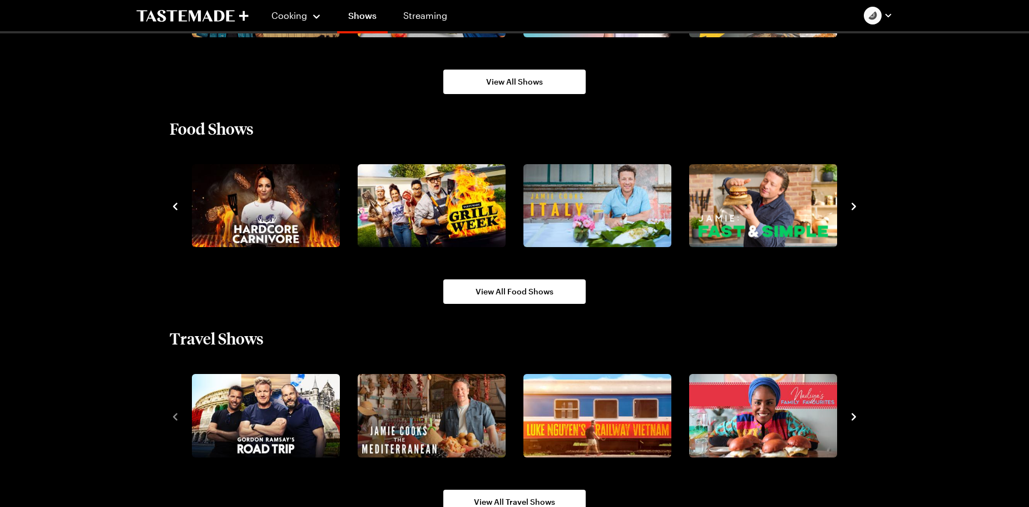
click at [854, 208] on icon "navigate to next item" at bounding box center [854, 206] width 4 height 7
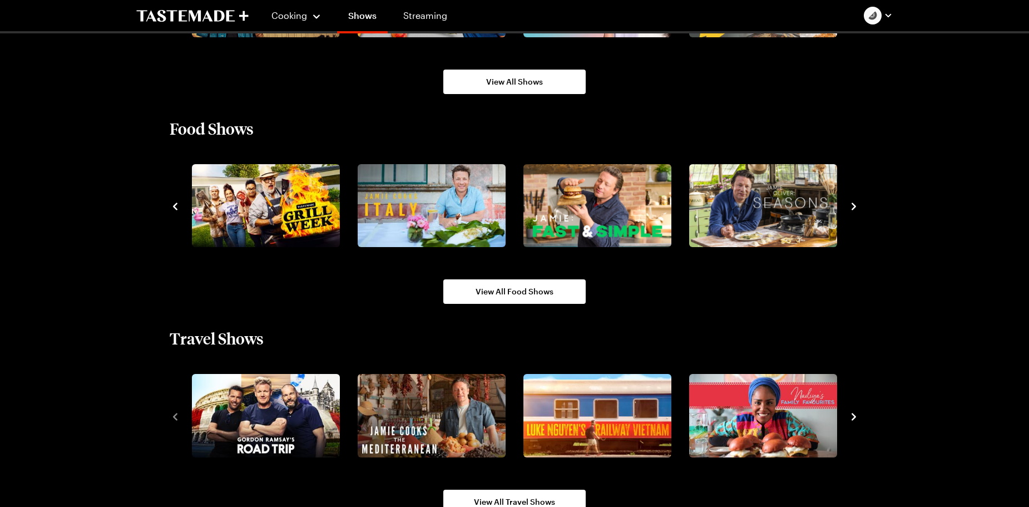
click at [854, 208] on icon "navigate to next item" at bounding box center [854, 206] width 4 height 7
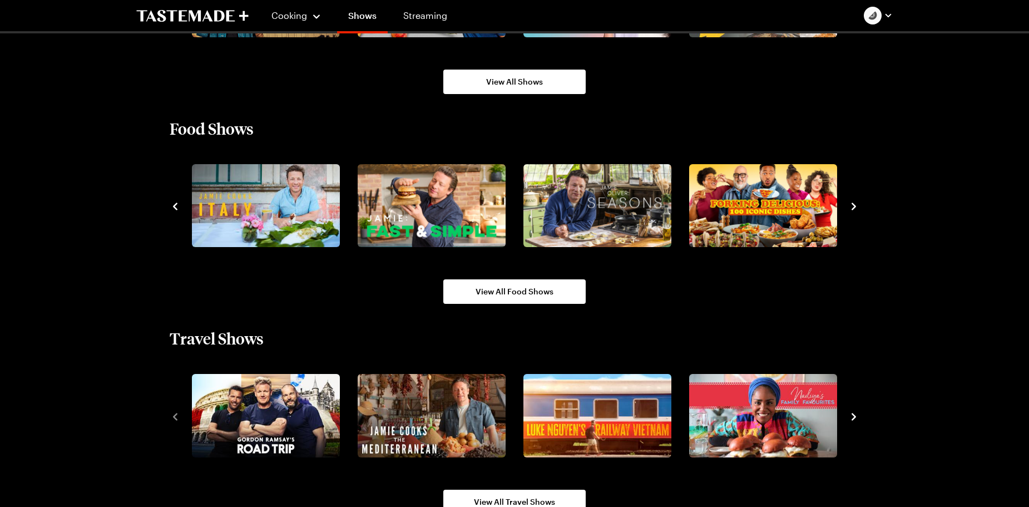
click at [854, 208] on icon "navigate to next item" at bounding box center [854, 206] width 4 height 7
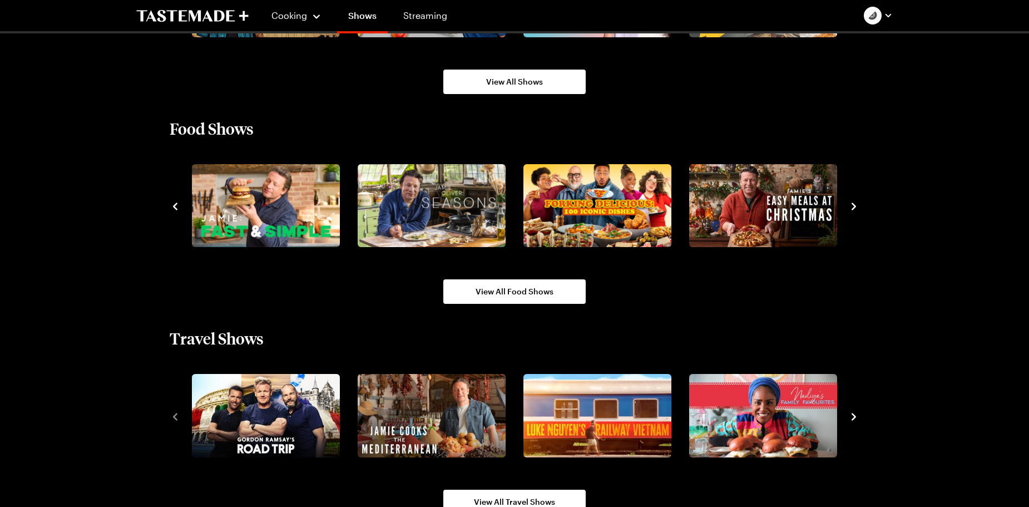
click at [852, 208] on icon "navigate to next item" at bounding box center [853, 206] width 11 height 11
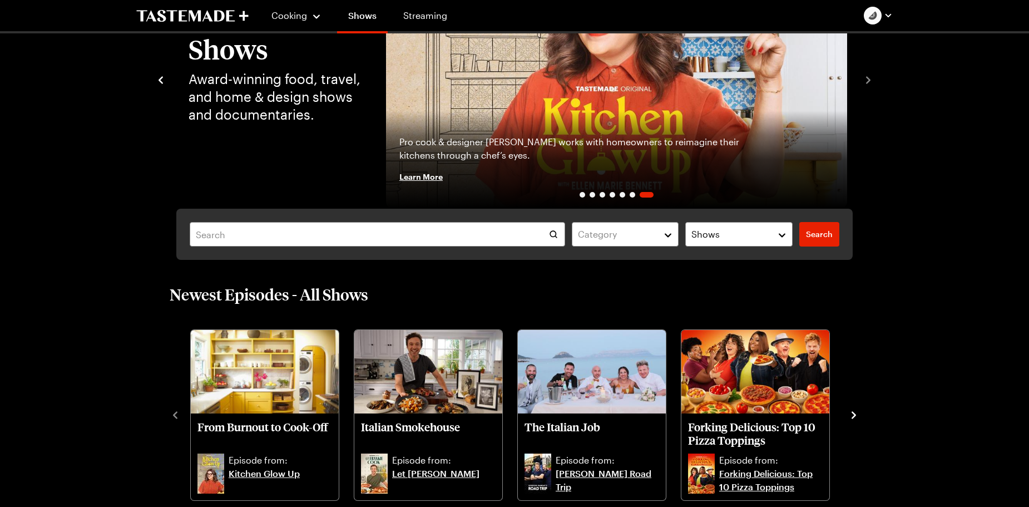
scroll to position [0, 0]
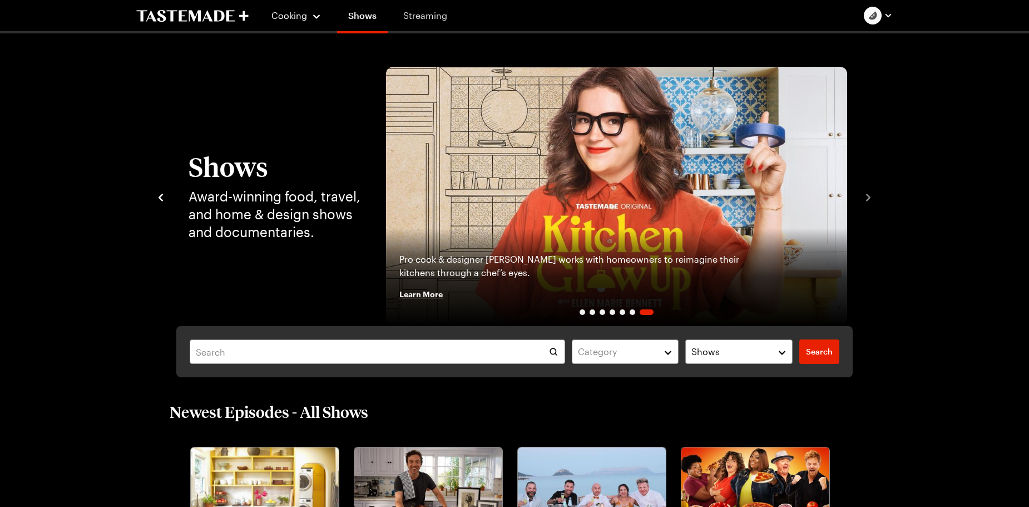
click at [432, 14] on link "Streaming" at bounding box center [425, 15] width 66 height 31
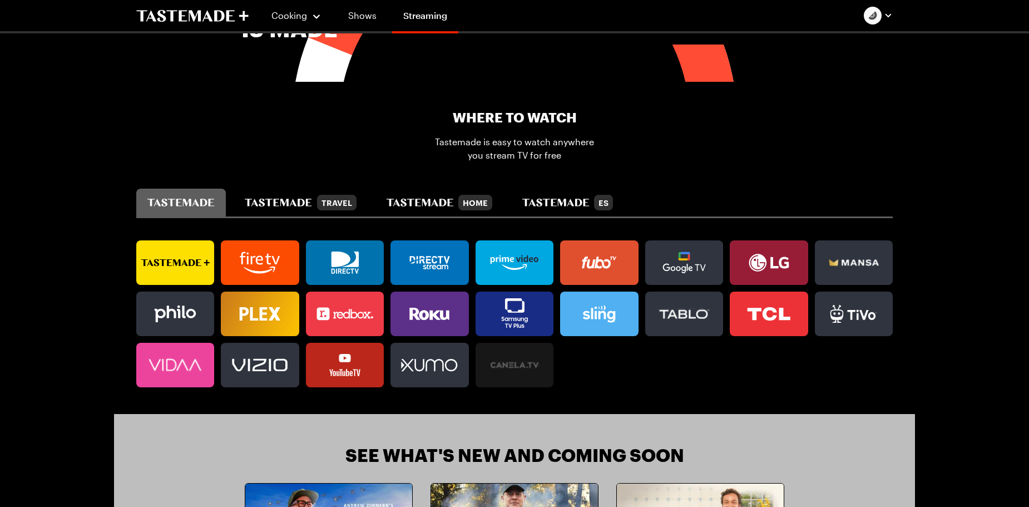
scroll to position [611, 0]
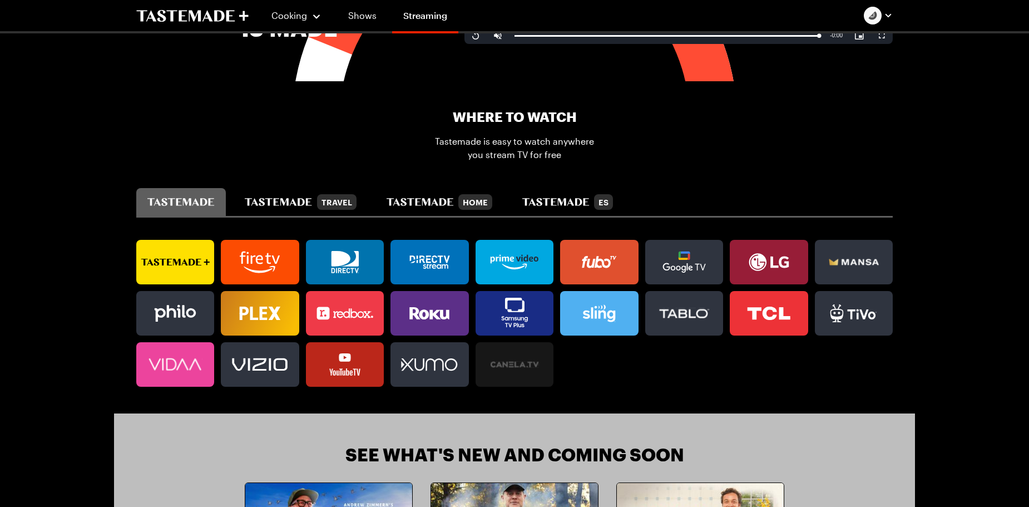
click at [517, 259] on icon at bounding box center [518, 258] width 5 height 5
